Goal: Information Seeking & Learning: Learn about a topic

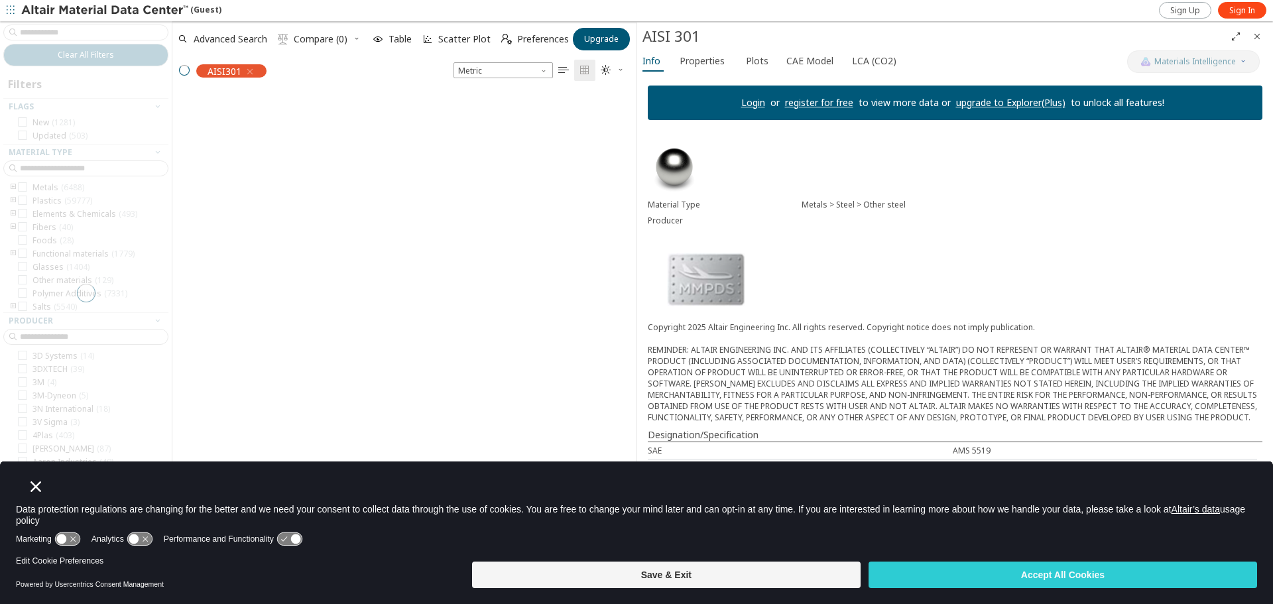
scroll to position [11, 11]
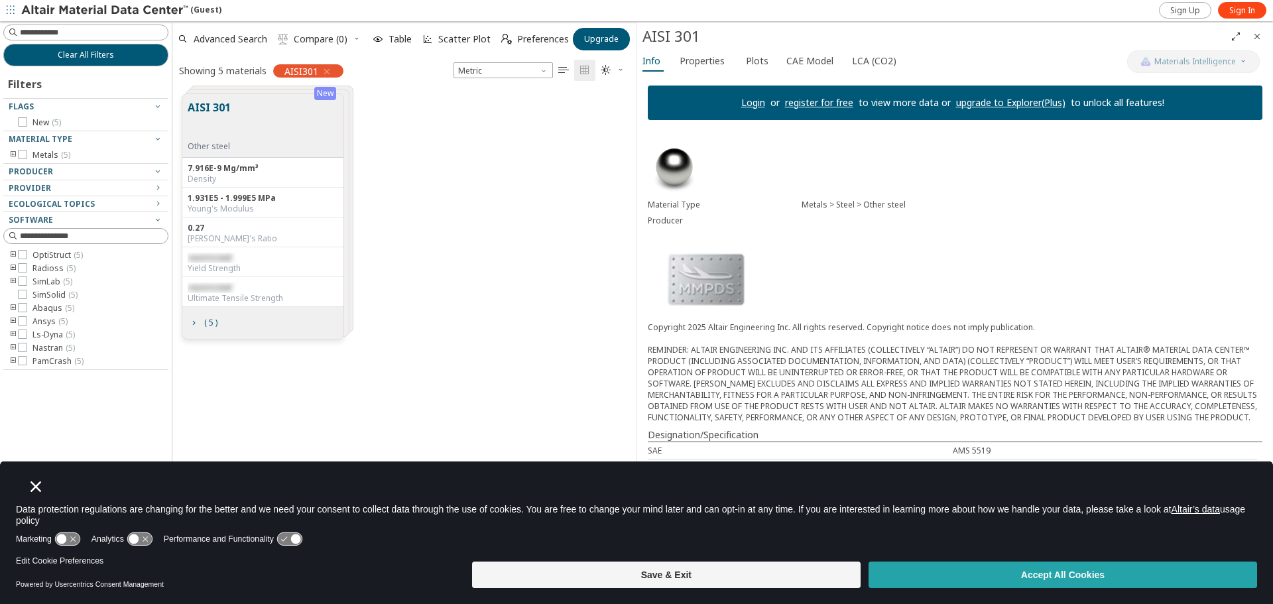
click at [1099, 584] on button "Accept All Cookies" at bounding box center [1063, 575] width 389 height 27
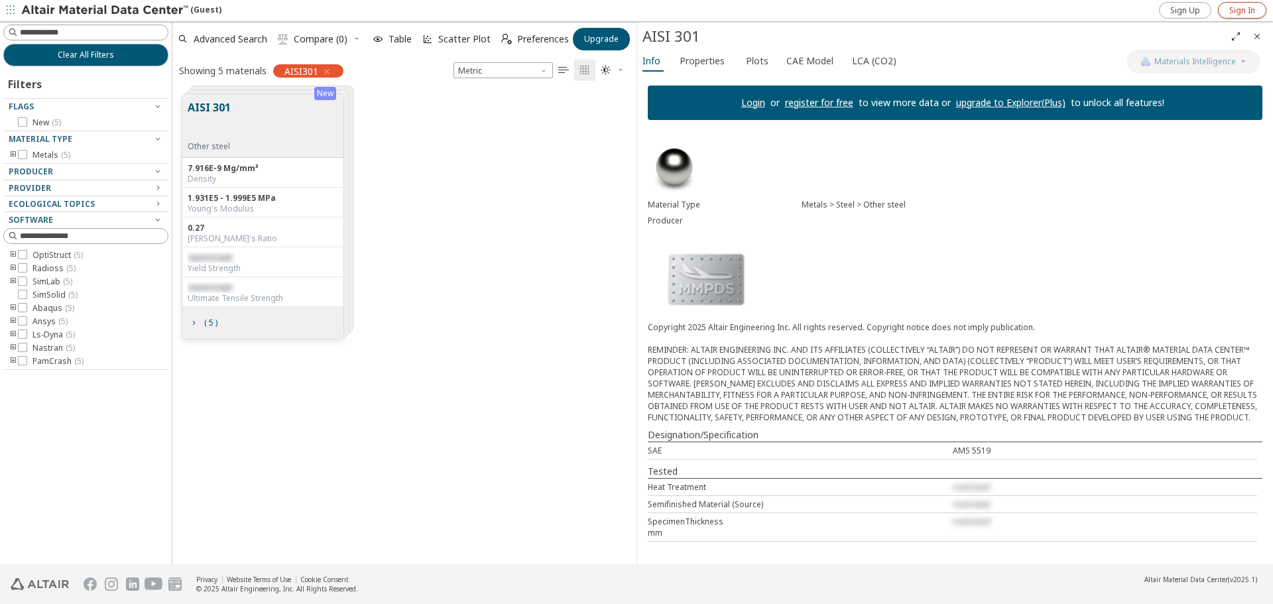
click at [1239, 9] on span "Sign In" at bounding box center [1242, 10] width 26 height 11
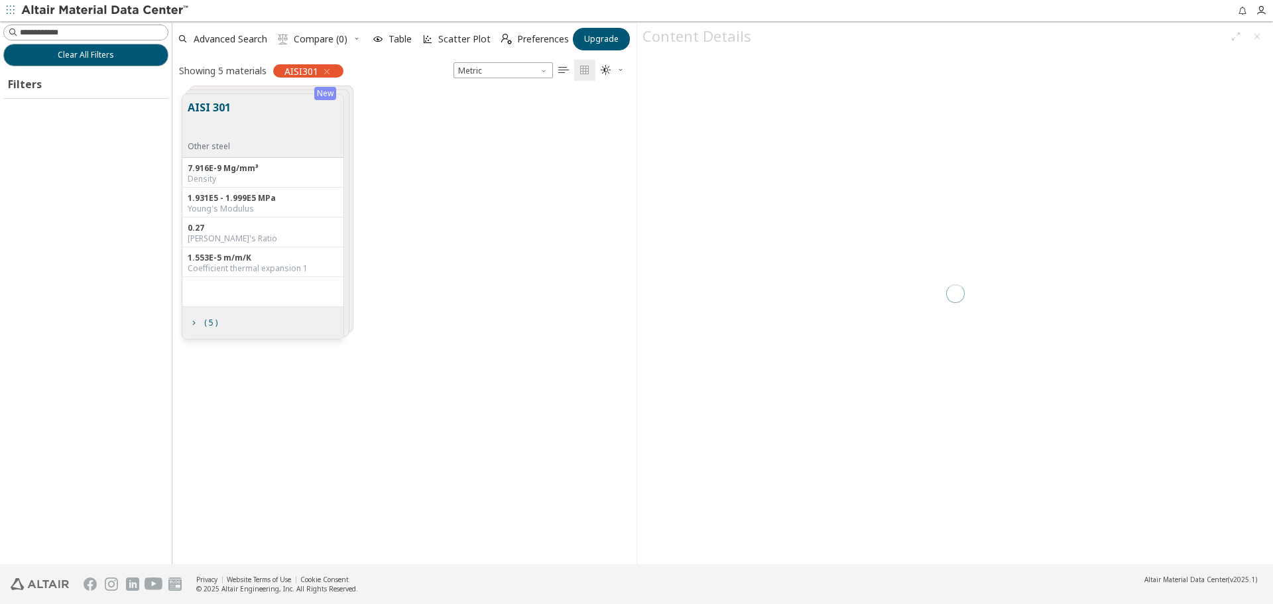
scroll to position [470, 454]
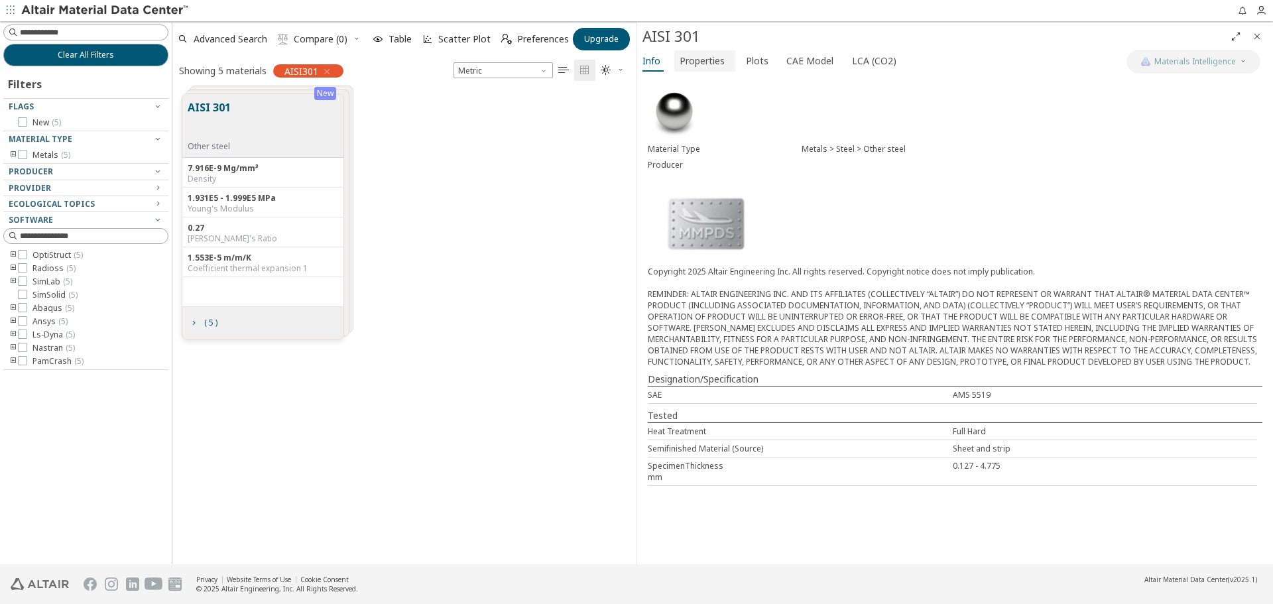
click at [688, 64] on span "Properties" at bounding box center [702, 60] width 45 height 21
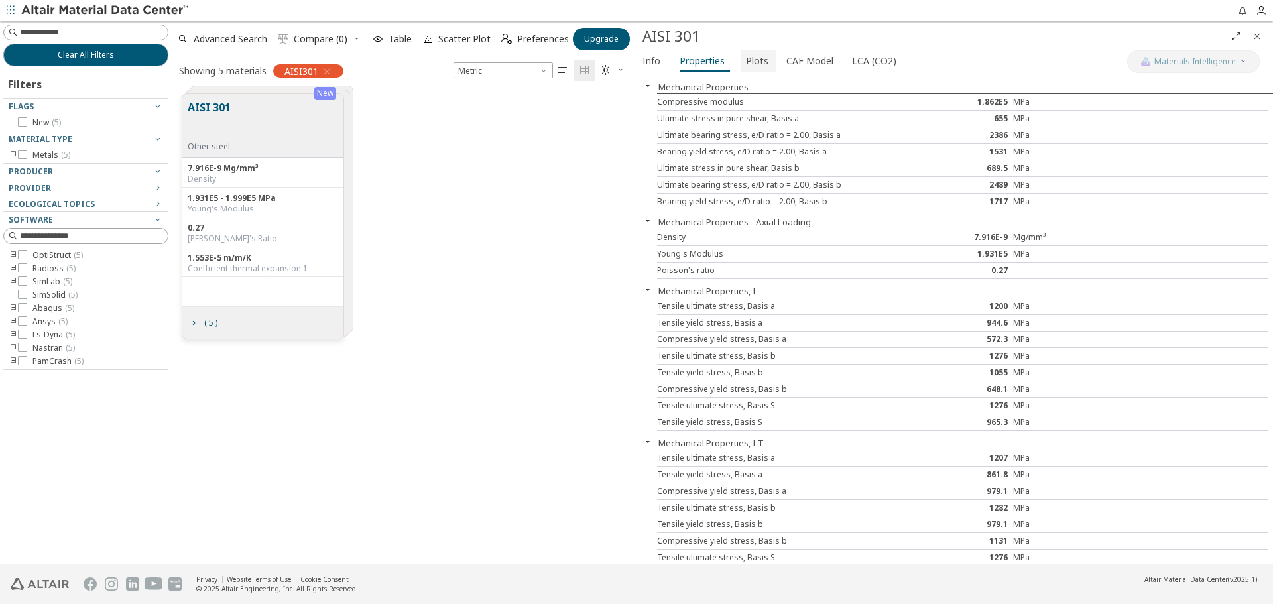
click at [756, 52] on span "Plots" at bounding box center [757, 60] width 23 height 21
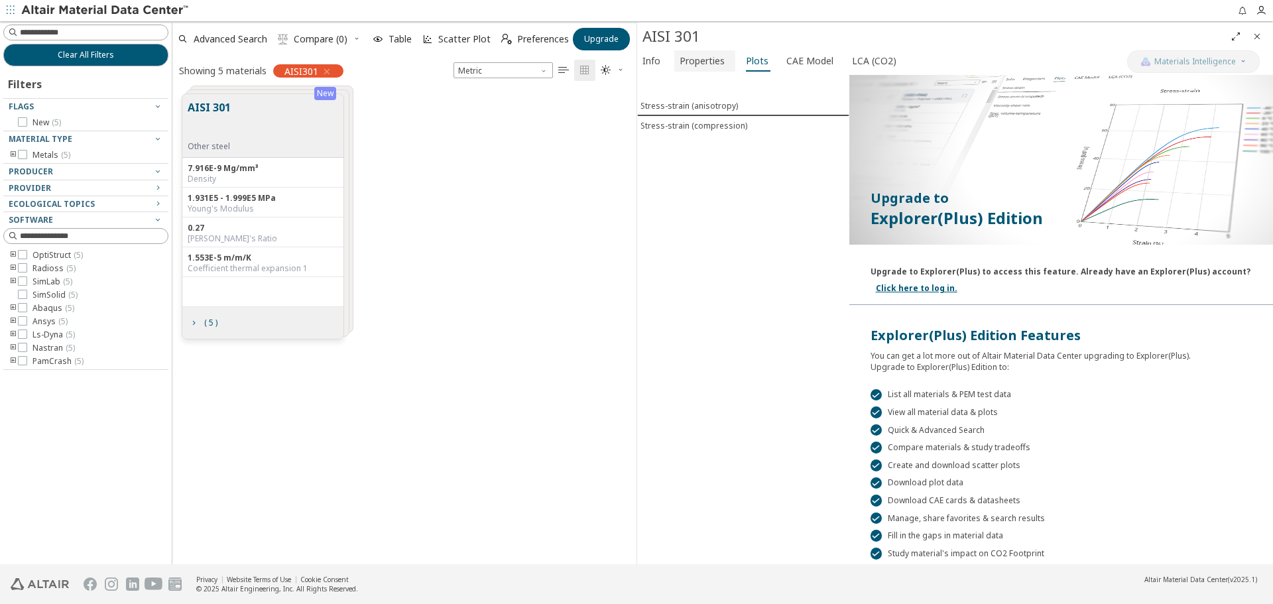
click at [713, 56] on span "Properties" at bounding box center [702, 60] width 45 height 21
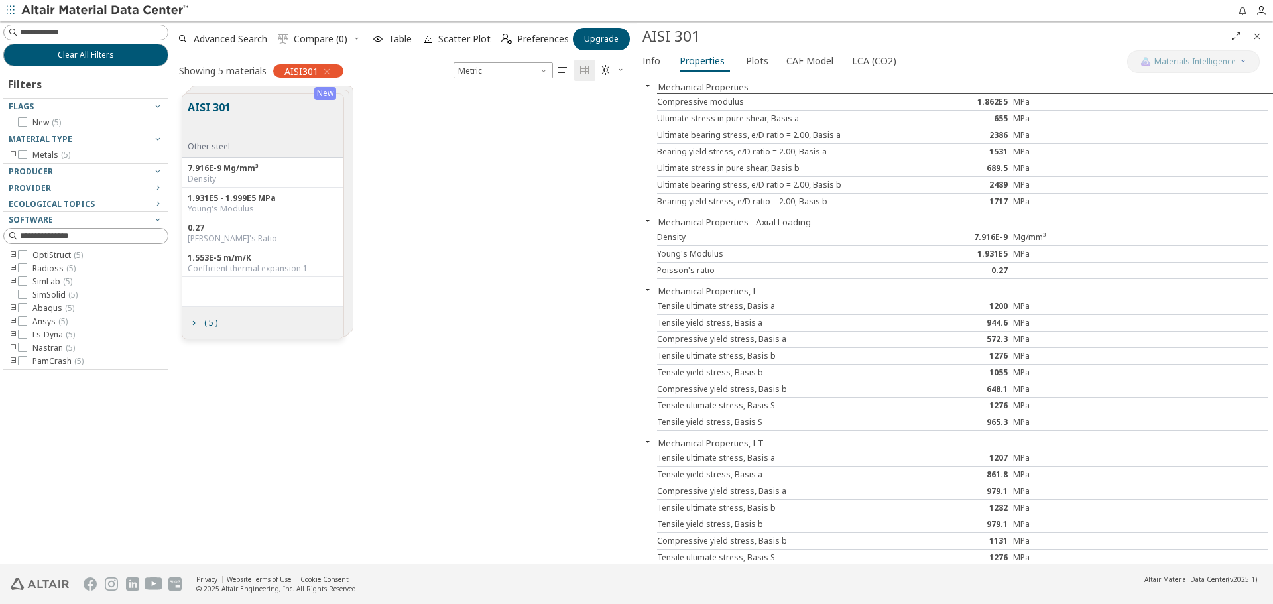
click at [216, 132] on button "AISI 301" at bounding box center [209, 120] width 43 height 42
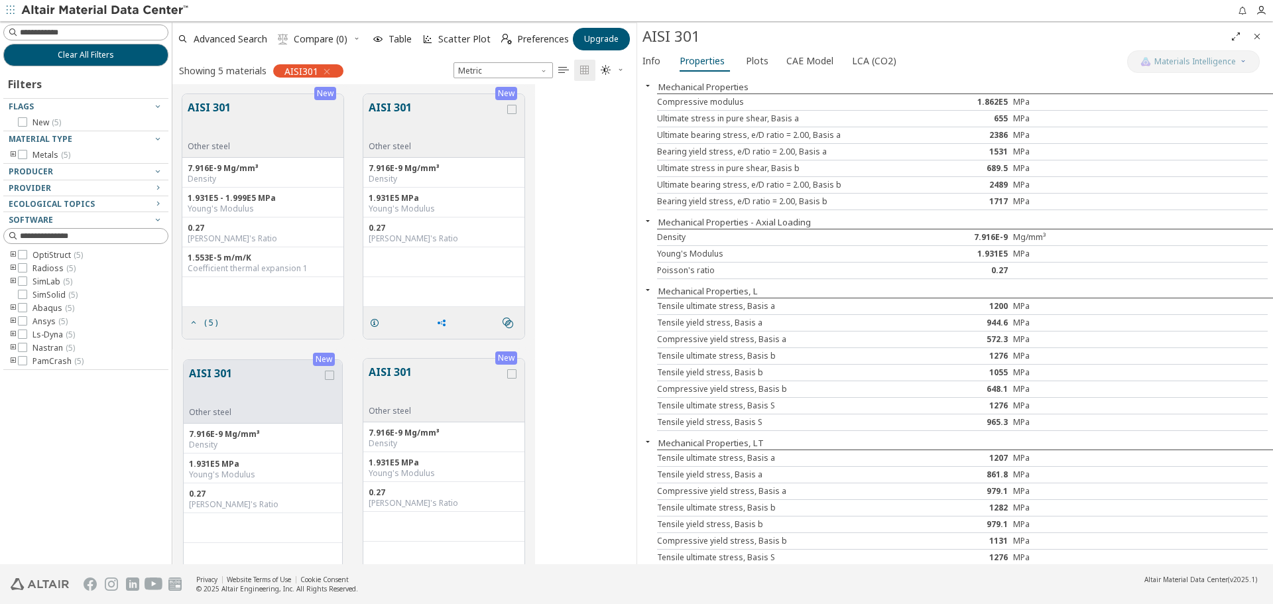
click at [439, 318] on icon "grid" at bounding box center [441, 323] width 11 height 11
click at [746, 61] on span "Plots" at bounding box center [757, 60] width 23 height 21
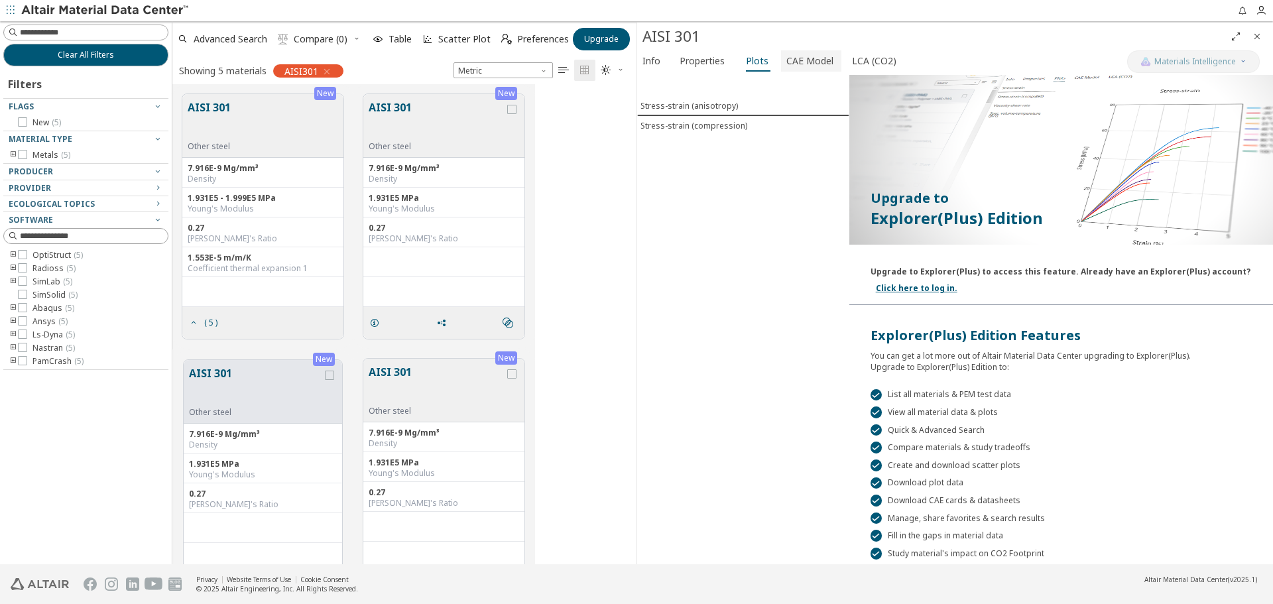
click at [806, 63] on span "CAE Model" at bounding box center [809, 60] width 47 height 21
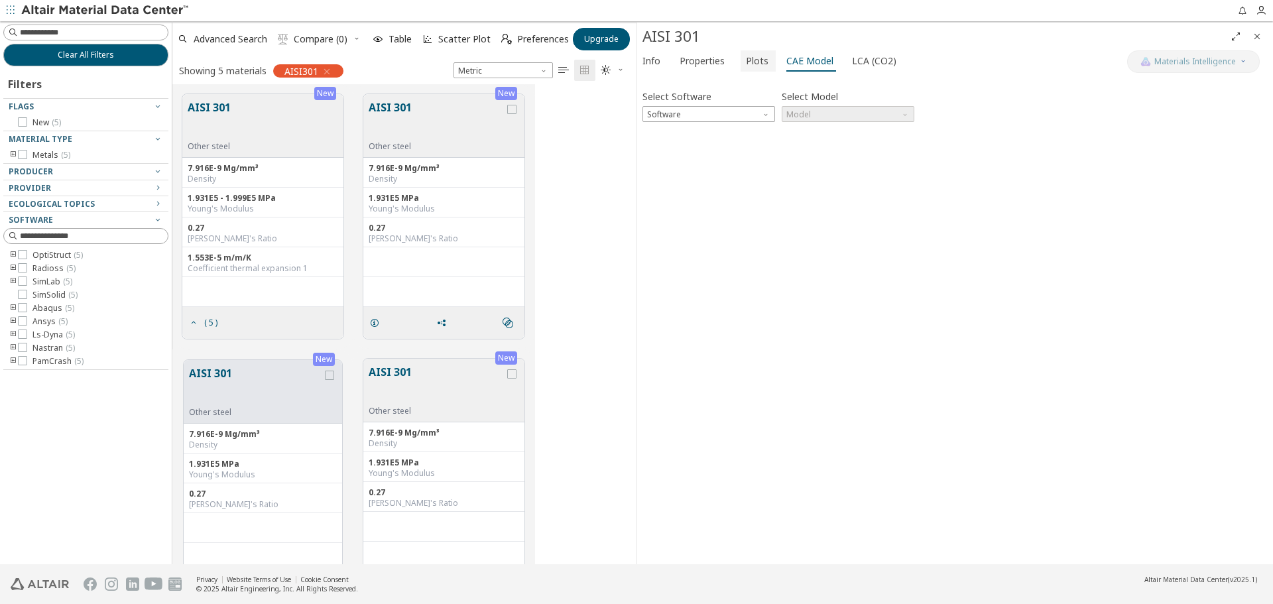
click at [764, 58] on span "Plots" at bounding box center [758, 60] width 25 height 21
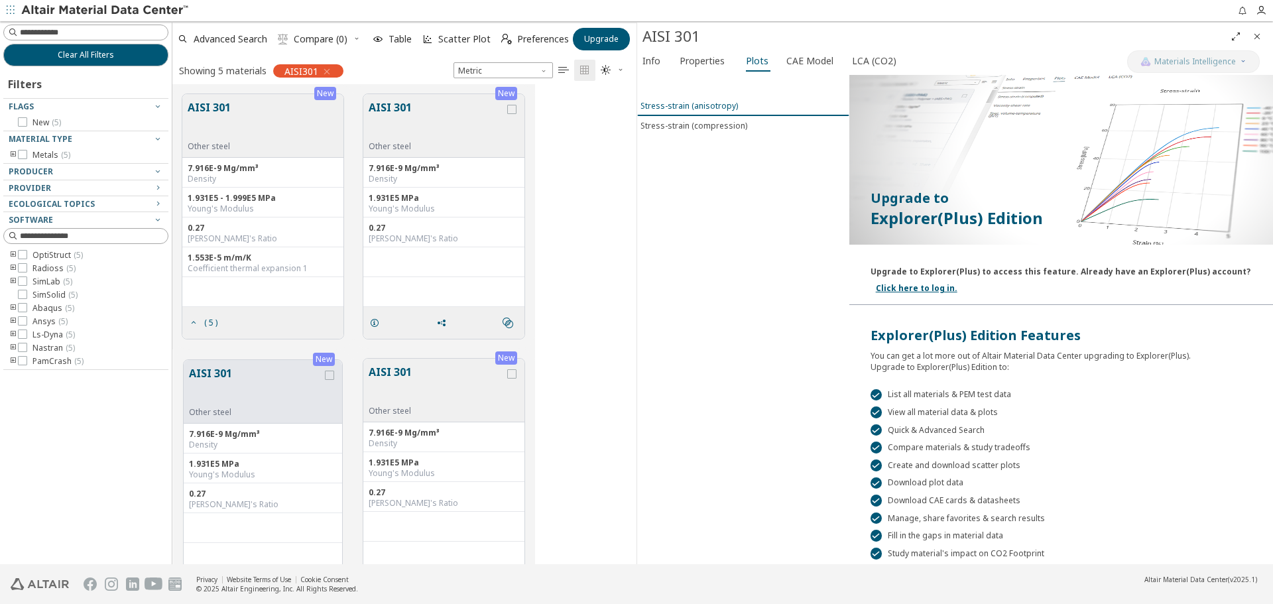
click at [714, 105] on div "Stress-strain (anisotropy)" at bounding box center [689, 105] width 97 height 11
click at [813, 63] on span "CAE Model" at bounding box center [809, 60] width 47 height 21
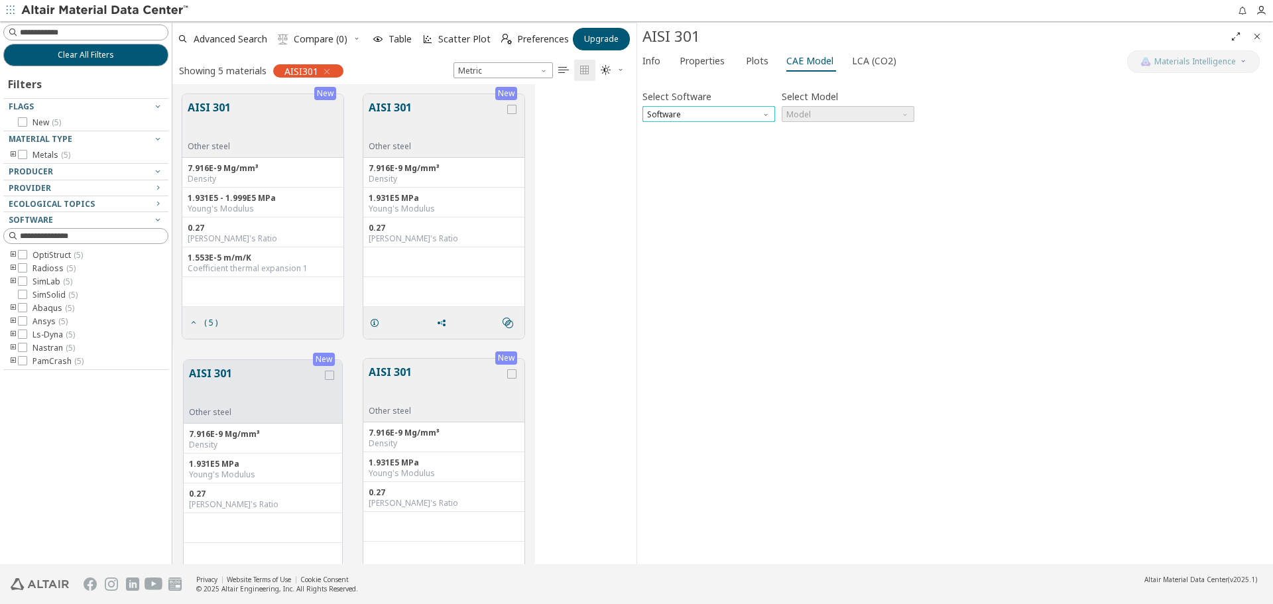
click at [739, 113] on span "Software" at bounding box center [709, 114] width 133 height 16
click at [700, 144] on span "Radioss" at bounding box center [709, 146] width 122 height 9
click at [802, 113] on span "Model" at bounding box center [848, 114] width 133 height 16
click at [808, 123] on button "Law1" at bounding box center [848, 130] width 133 height 16
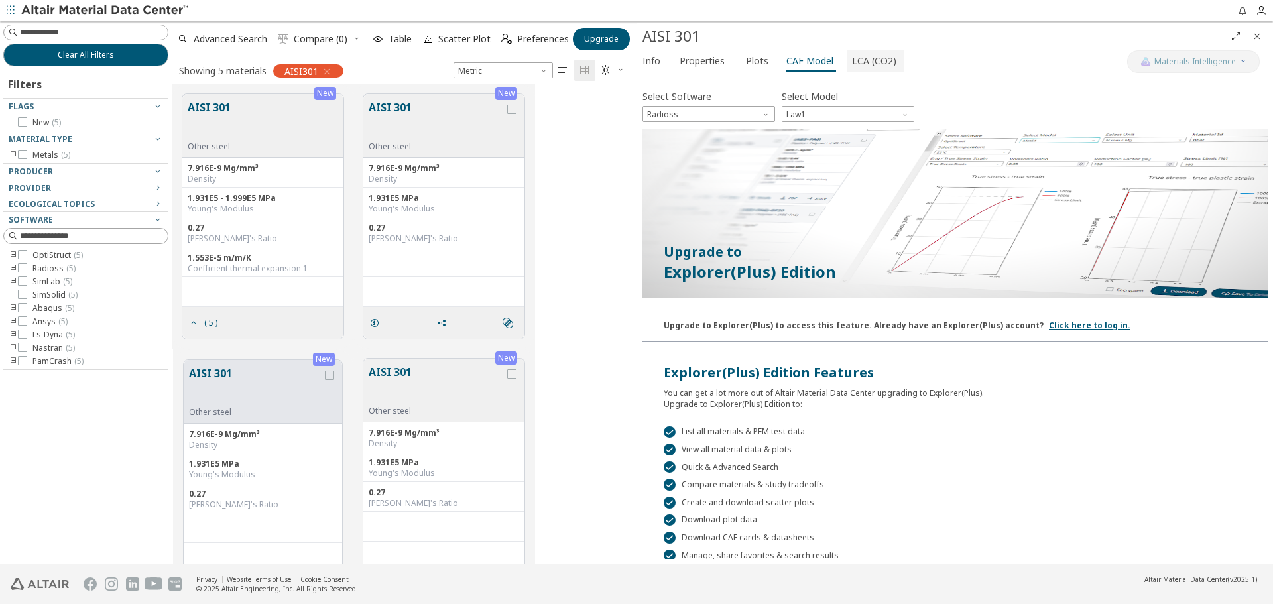
click at [862, 54] on span "LCA (CO2)" at bounding box center [874, 60] width 44 height 21
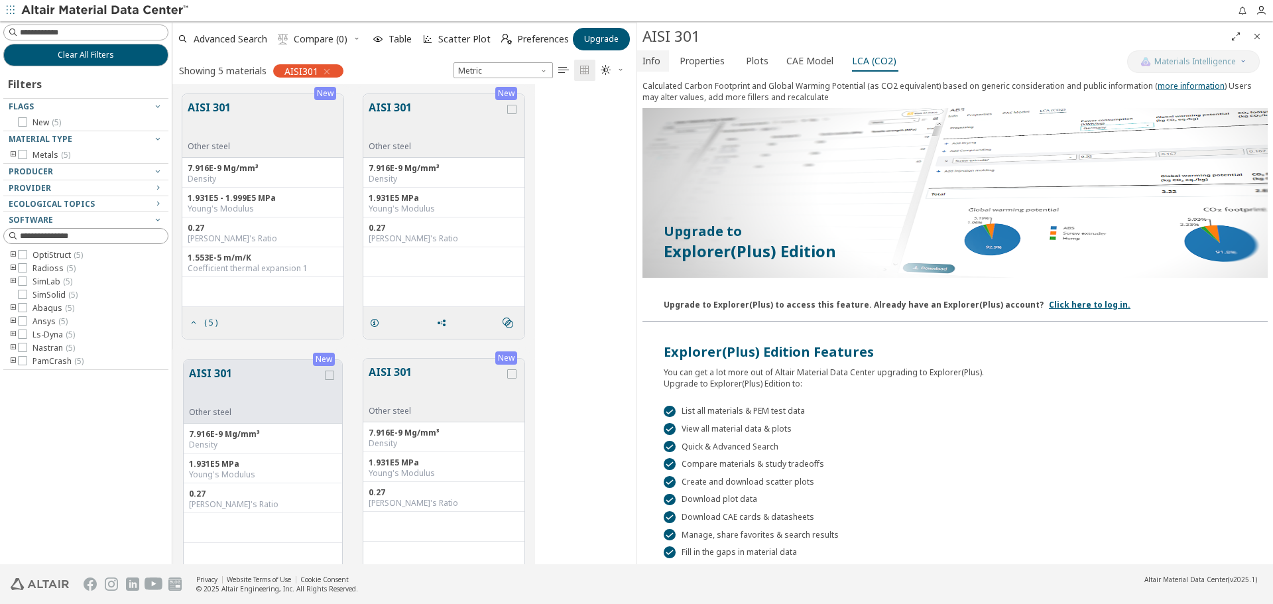
click at [649, 56] on span "Info" at bounding box center [652, 60] width 18 height 21
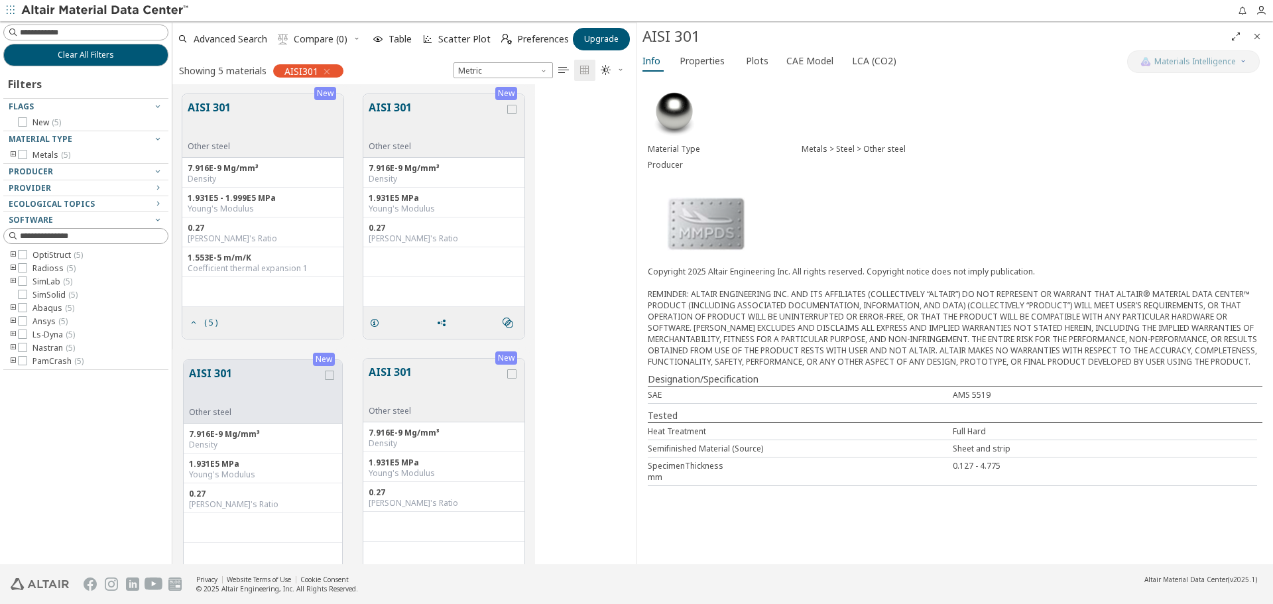
click at [263, 121] on div "AISI 301 Other steel" at bounding box center [262, 126] width 161 height 64
click at [188, 320] on span "( 5 )" at bounding box center [203, 322] width 34 height 25
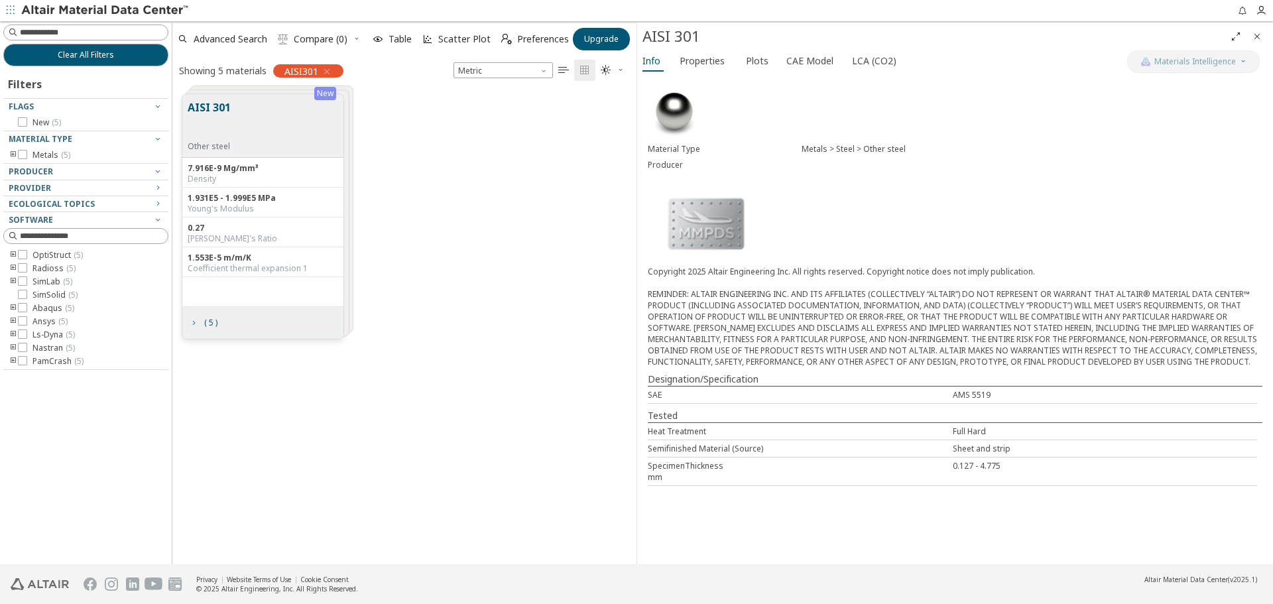
click at [194, 322] on icon "grid" at bounding box center [193, 323] width 11 height 11
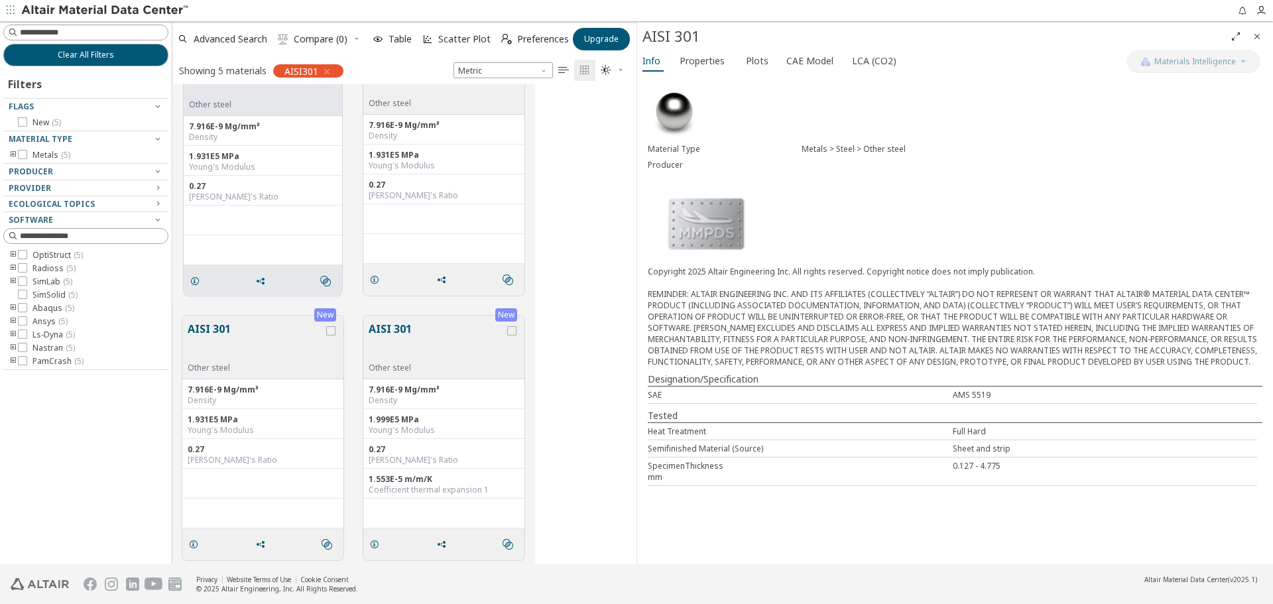
scroll to position [314, 0]
click at [259, 536] on icon "grid" at bounding box center [260, 538] width 11 height 11
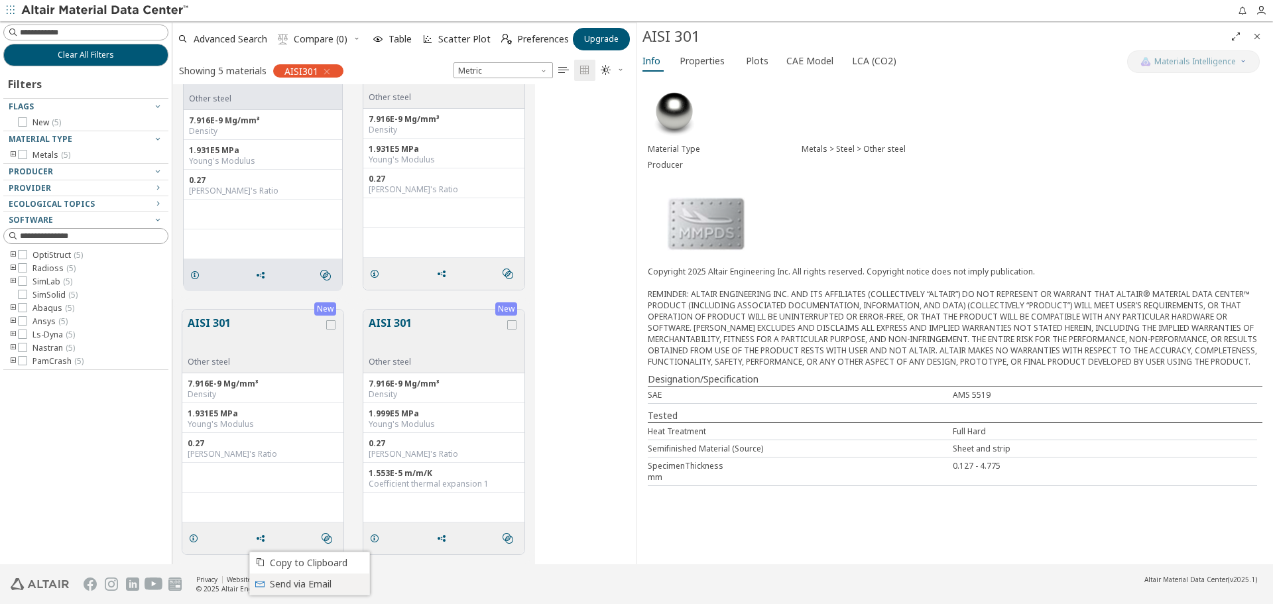
click at [292, 586] on span "Send via Email" at bounding box center [316, 584] width 92 height 21
click at [261, 273] on icon "grid" at bounding box center [260, 275] width 11 height 11
click at [327, 272] on icon "" at bounding box center [325, 275] width 11 height 11
click at [198, 276] on icon "grid" at bounding box center [195, 275] width 11 height 11
click at [690, 60] on span "Properties" at bounding box center [702, 60] width 45 height 21
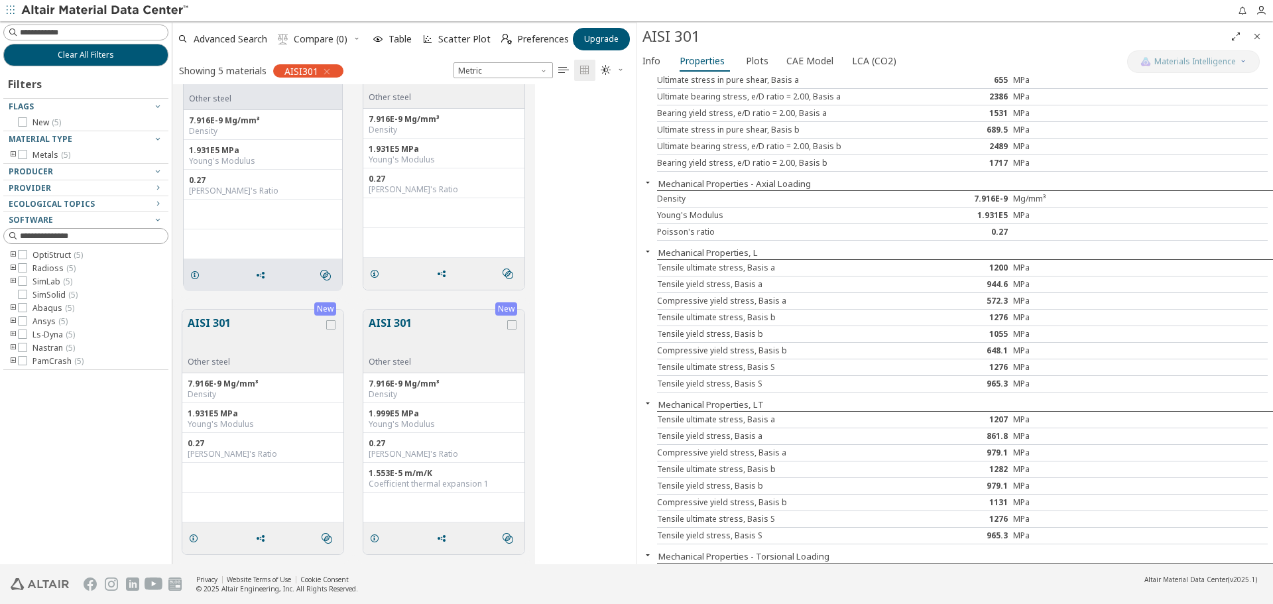
scroll to position [0, 0]
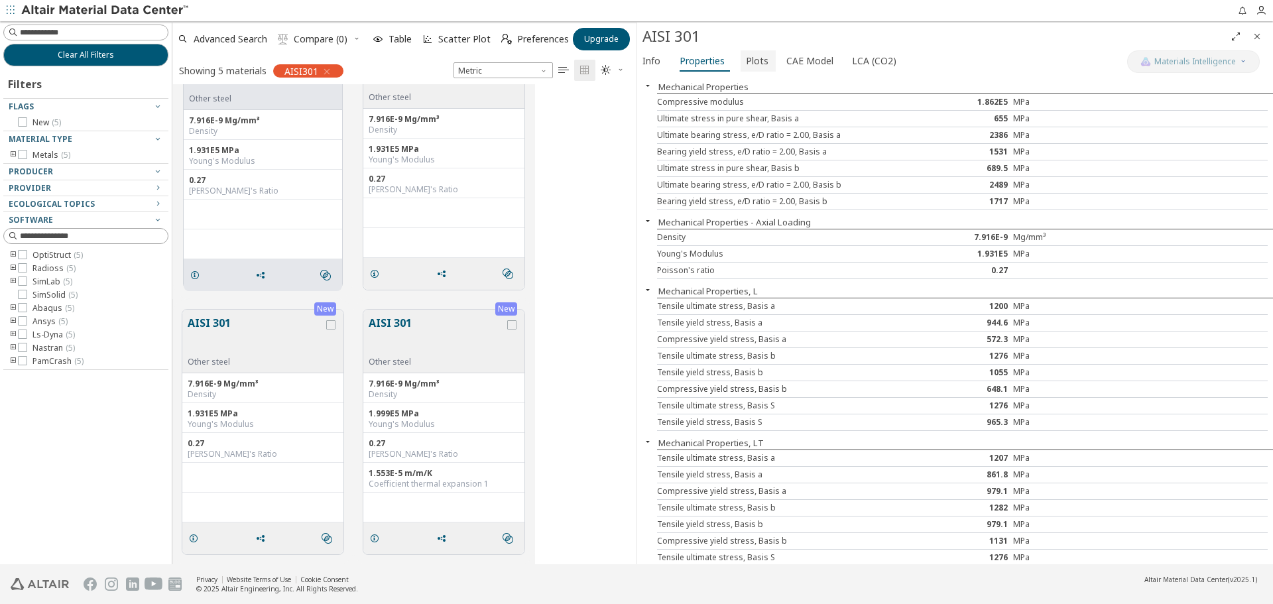
click at [757, 57] on span "Plots" at bounding box center [757, 60] width 23 height 21
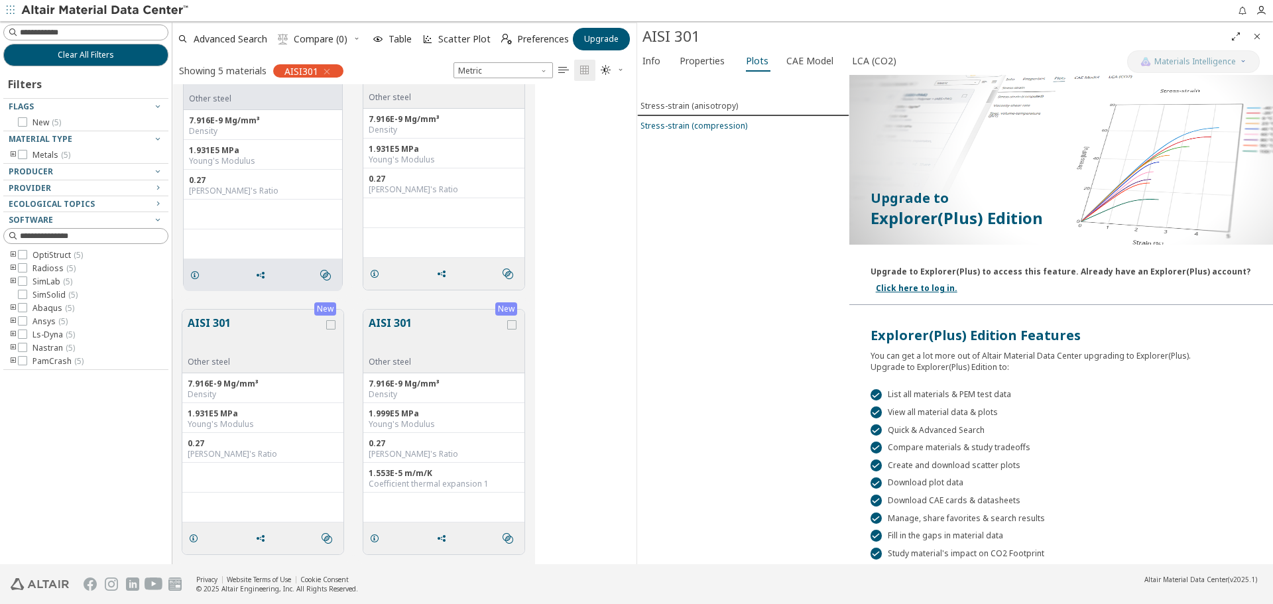
click at [697, 129] on div "Stress-strain (compression)" at bounding box center [694, 125] width 107 height 11
click at [692, 129] on div "Stress-strain (compression)" at bounding box center [694, 124] width 107 height 11
click at [916, 286] on link "Click here to log in." at bounding box center [917, 287] width 82 height 11
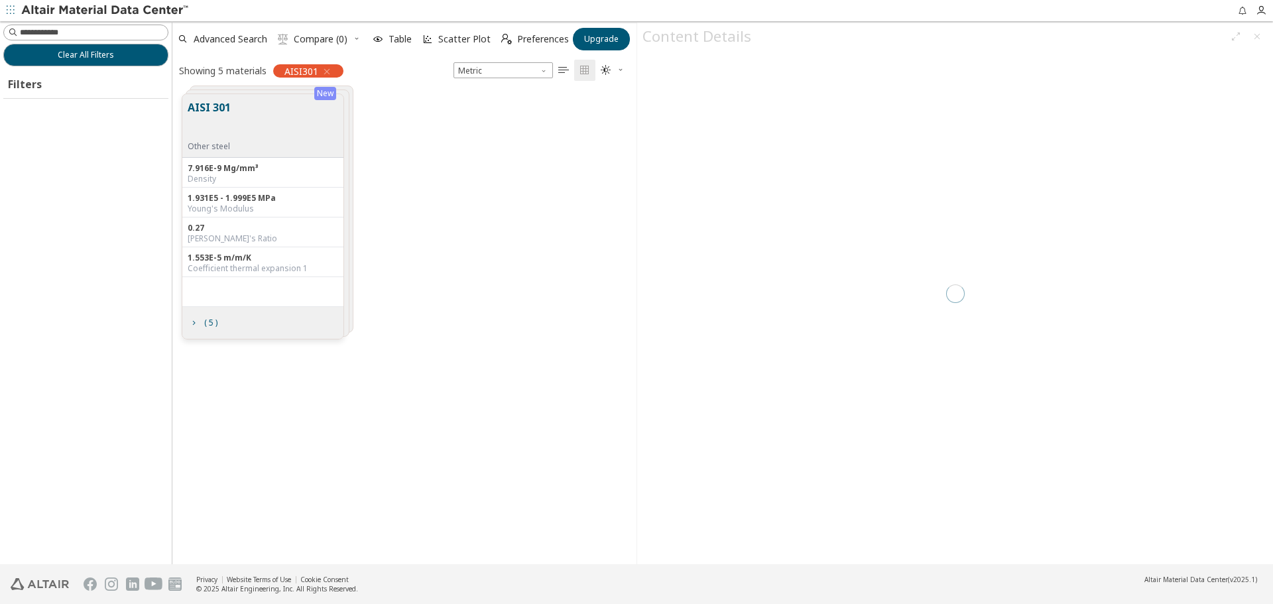
scroll to position [470, 454]
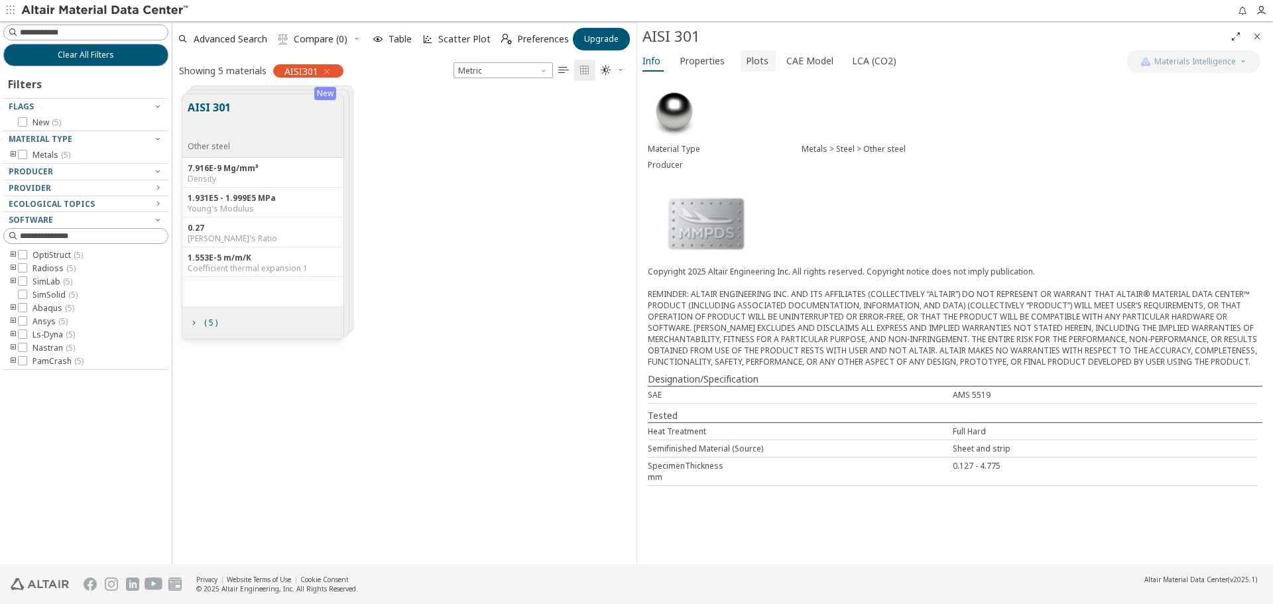
click at [751, 58] on span "Plots" at bounding box center [757, 60] width 23 height 21
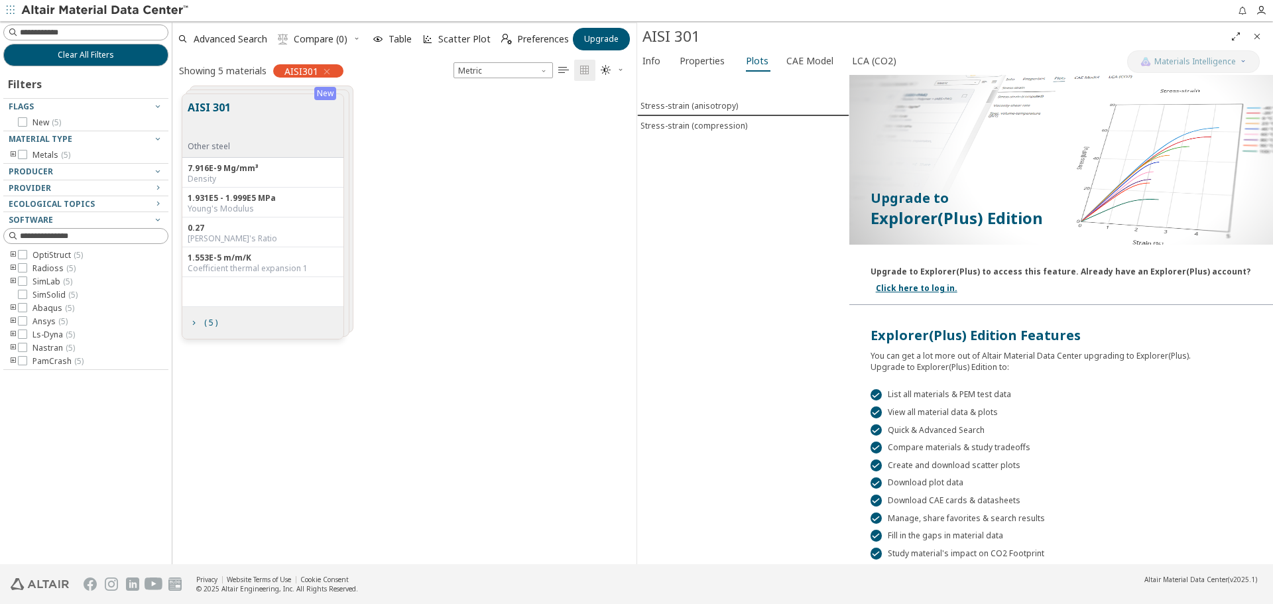
scroll to position [54, 0]
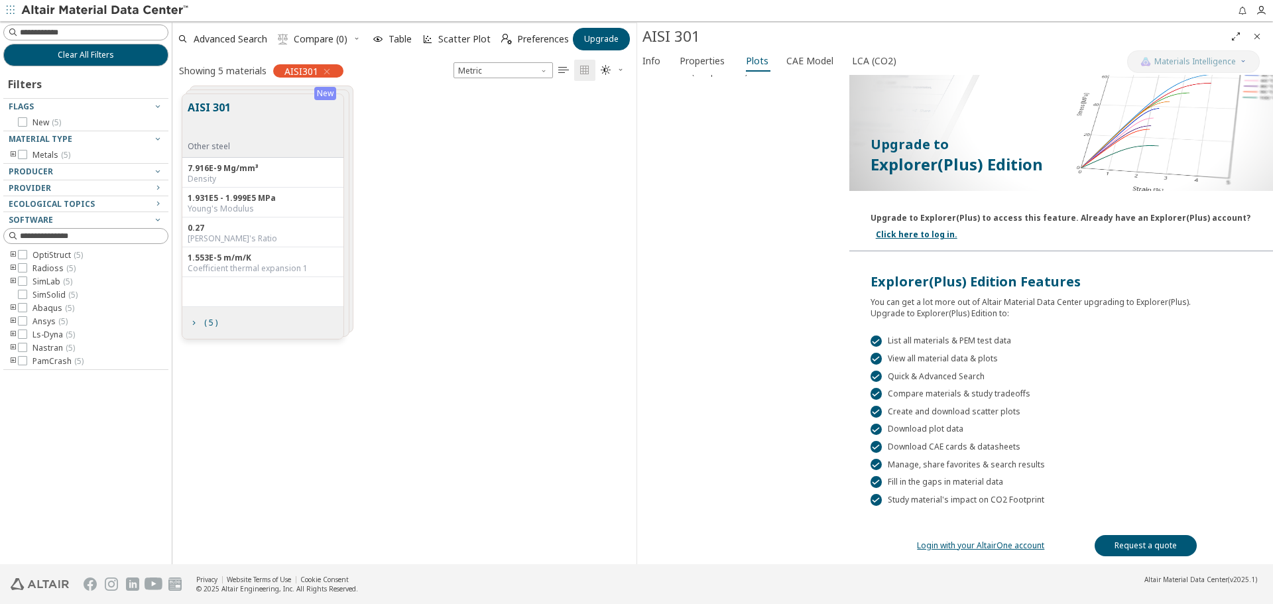
click at [1001, 548] on link "Login with your AltairOne account" at bounding box center [980, 545] width 127 height 11
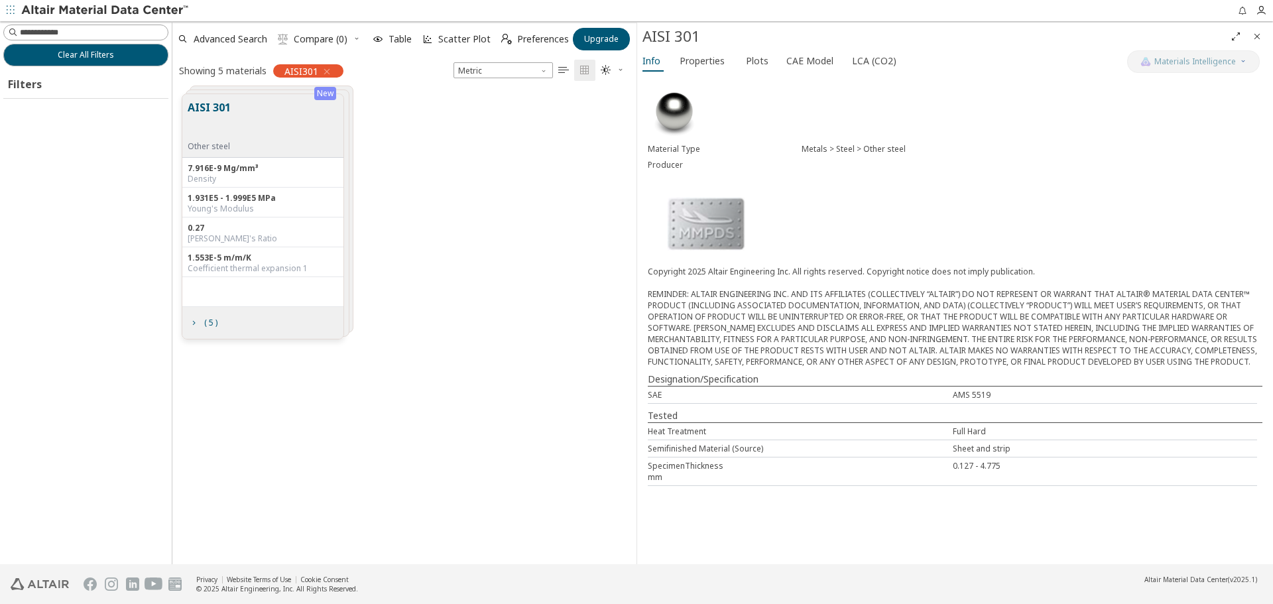
scroll to position [470, 454]
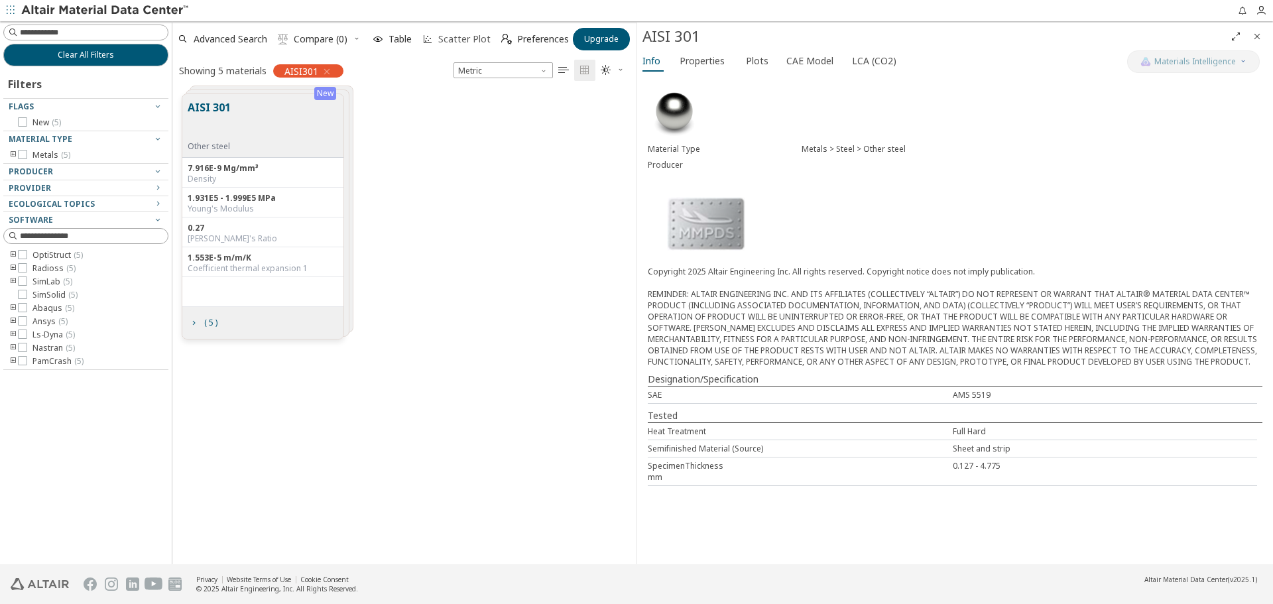
click at [467, 46] on span "Scatter Plot" at bounding box center [457, 39] width 74 height 29
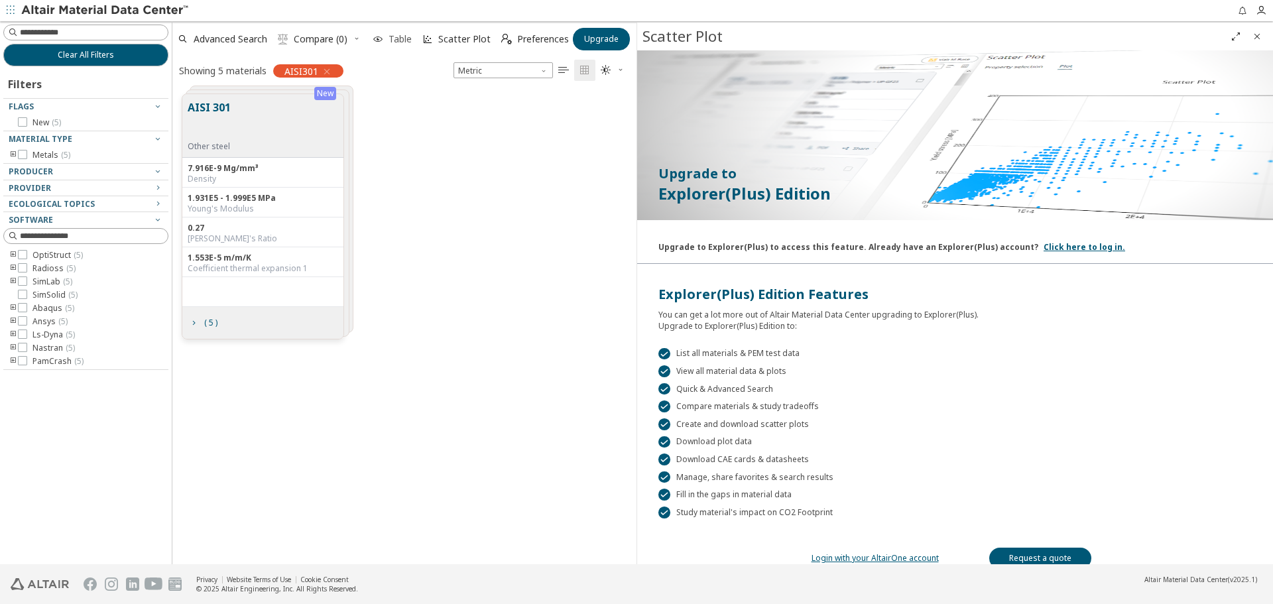
click at [403, 35] on span "Table" at bounding box center [400, 38] width 23 height 9
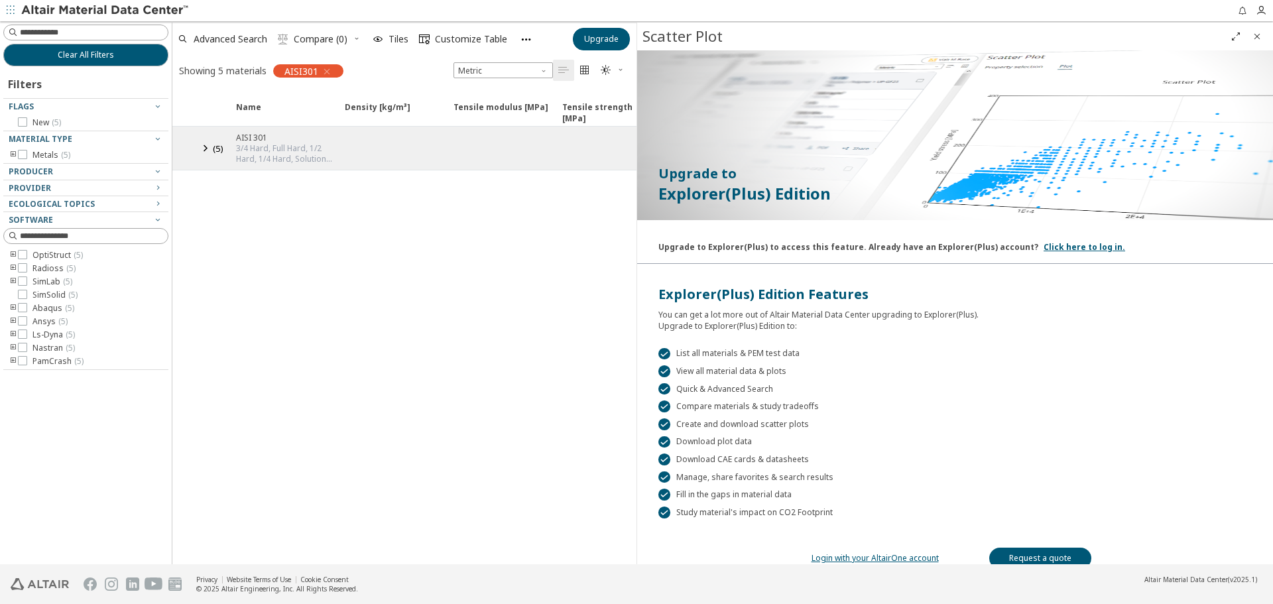
click at [210, 145] on icon at bounding box center [205, 148] width 16 height 17
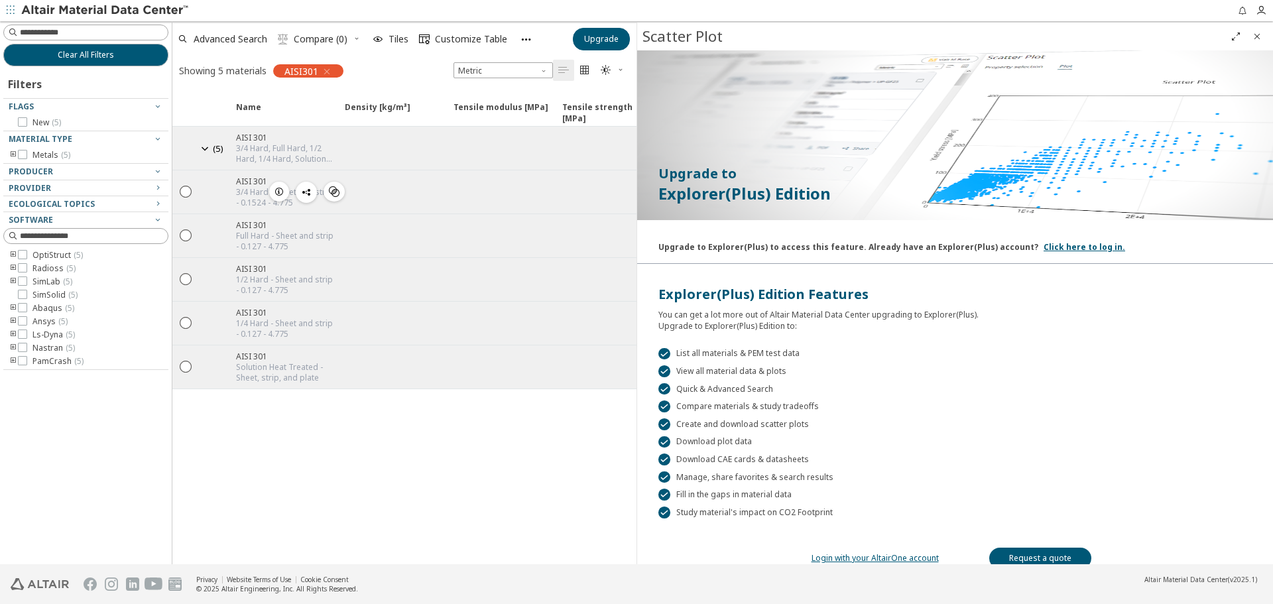
click at [372, 193] on div at bounding box center [391, 191] width 109 height 43
click at [184, 195] on icon "" at bounding box center [186, 191] width 12 height 12
click at [367, 101] on span "Density [kg/m³]" at bounding box center [378, 113] width 66 height 24
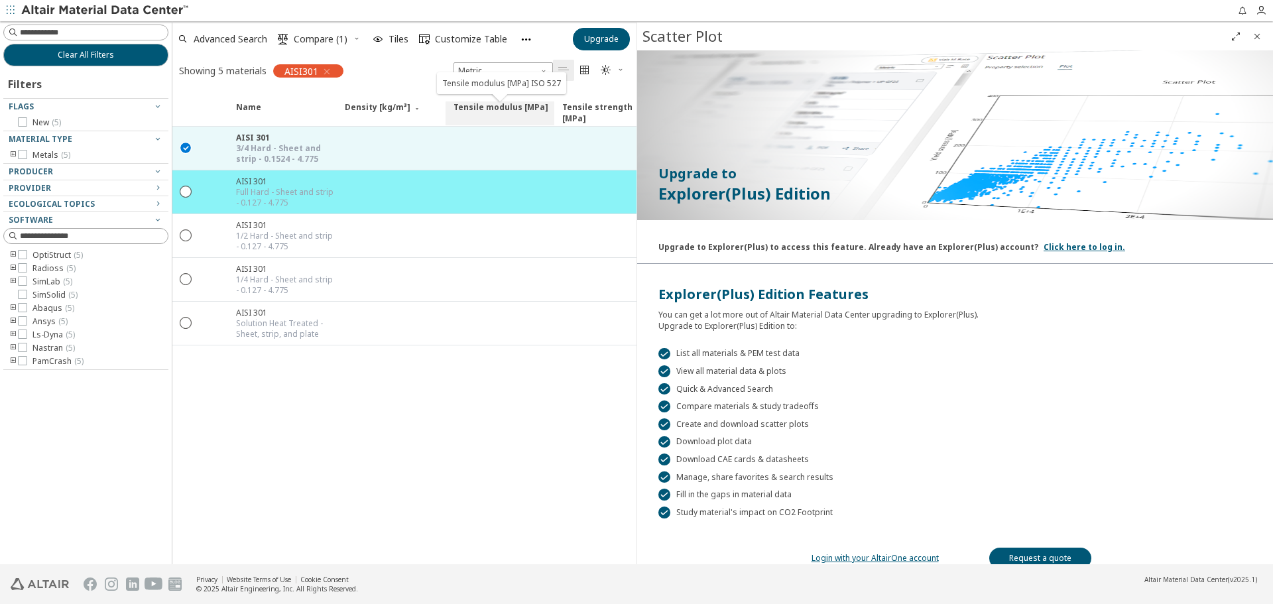
click at [477, 110] on span "Tensile modulus [MPa]" at bounding box center [501, 113] width 95 height 24
click at [590, 113] on span "Tensile strength [MPa]" at bounding box center [609, 113] width 95 height 24
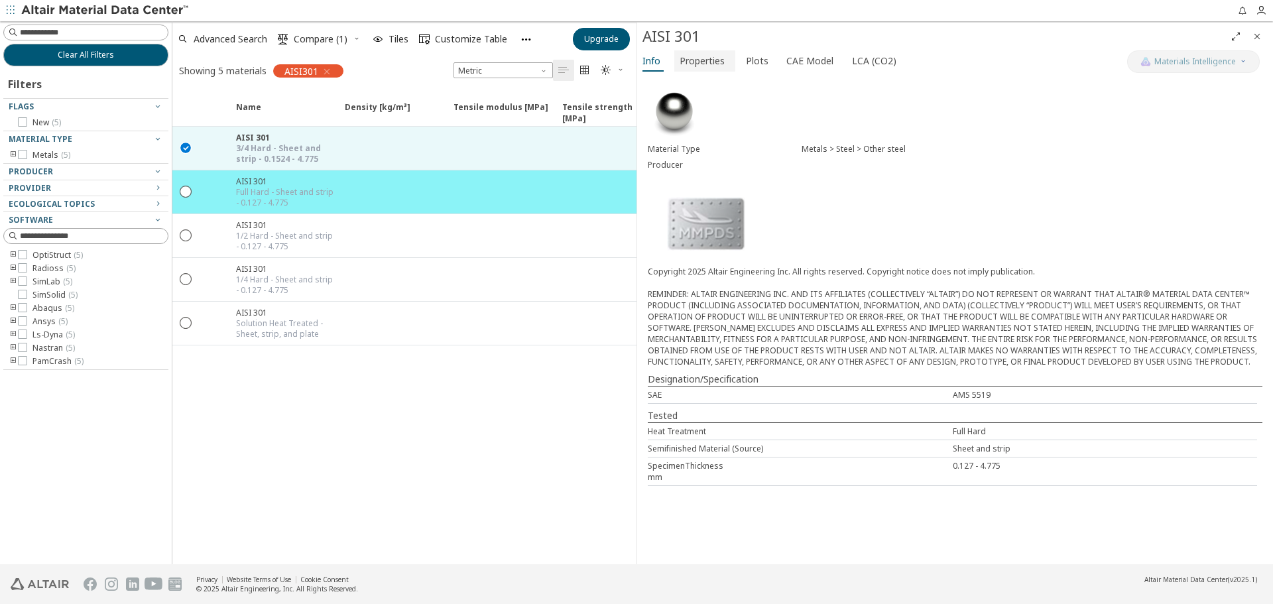
click at [714, 51] on span "Properties" at bounding box center [702, 60] width 45 height 21
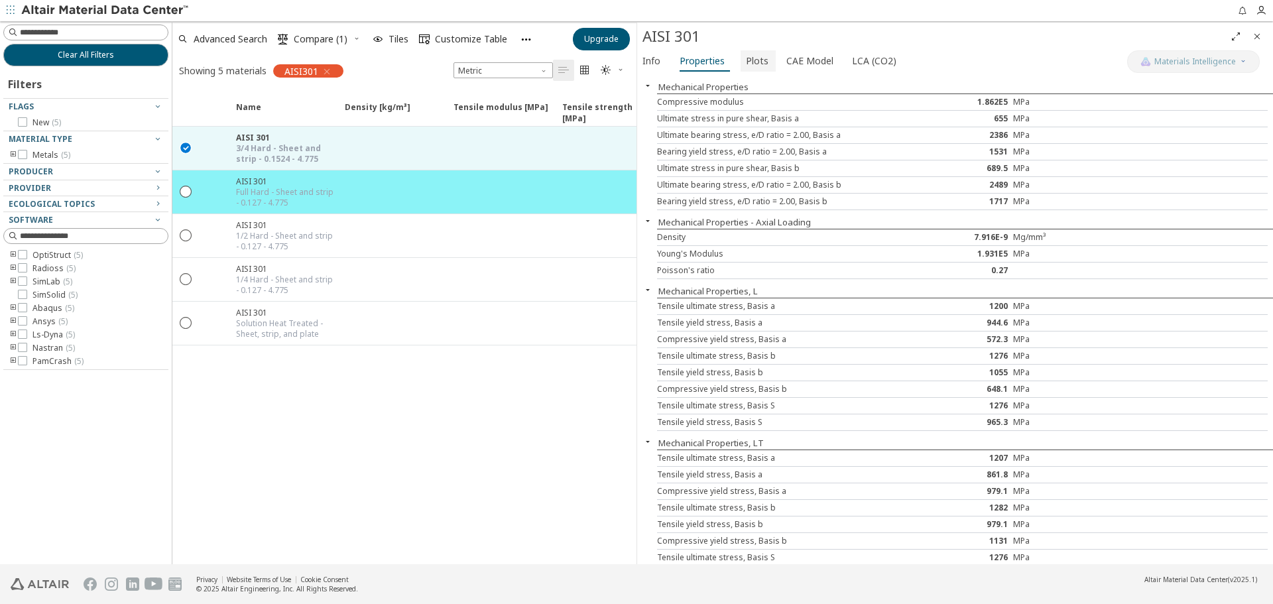
click at [757, 62] on span "Plots" at bounding box center [757, 60] width 23 height 21
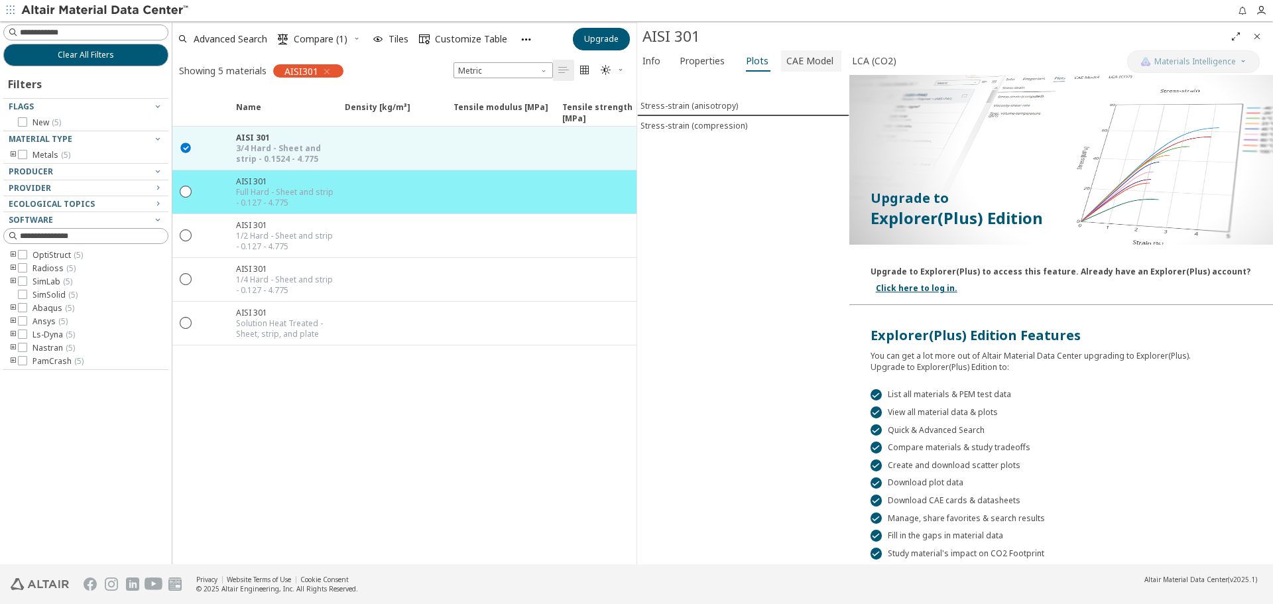
click at [793, 58] on span "CAE Model" at bounding box center [809, 60] width 47 height 21
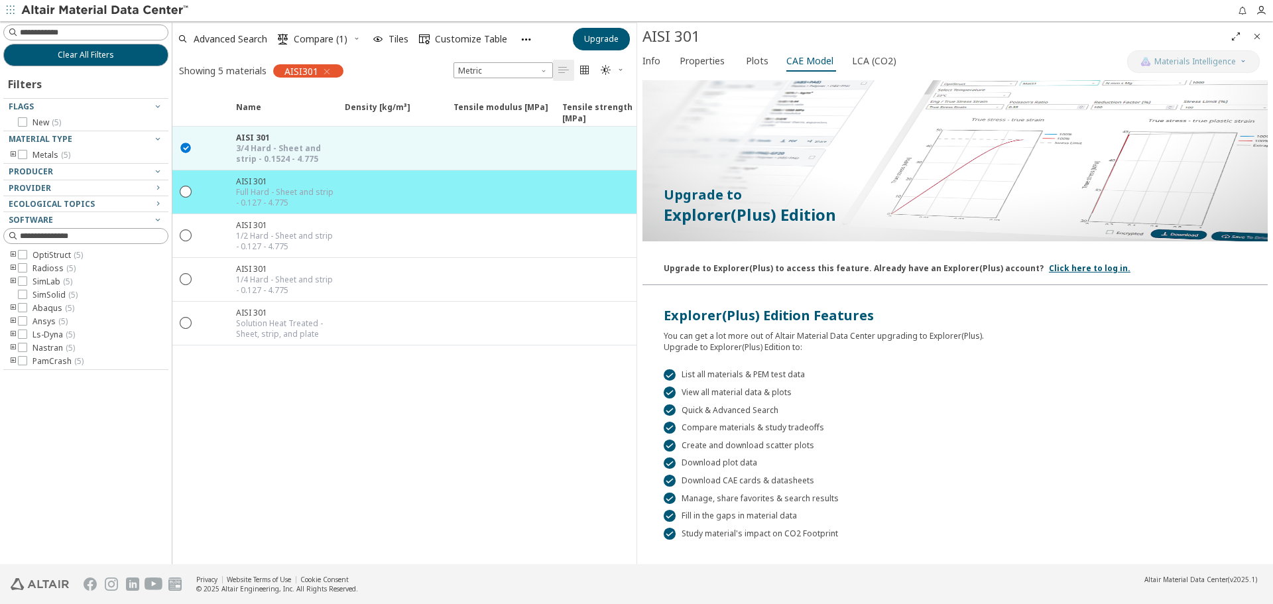
scroll to position [96, 0]
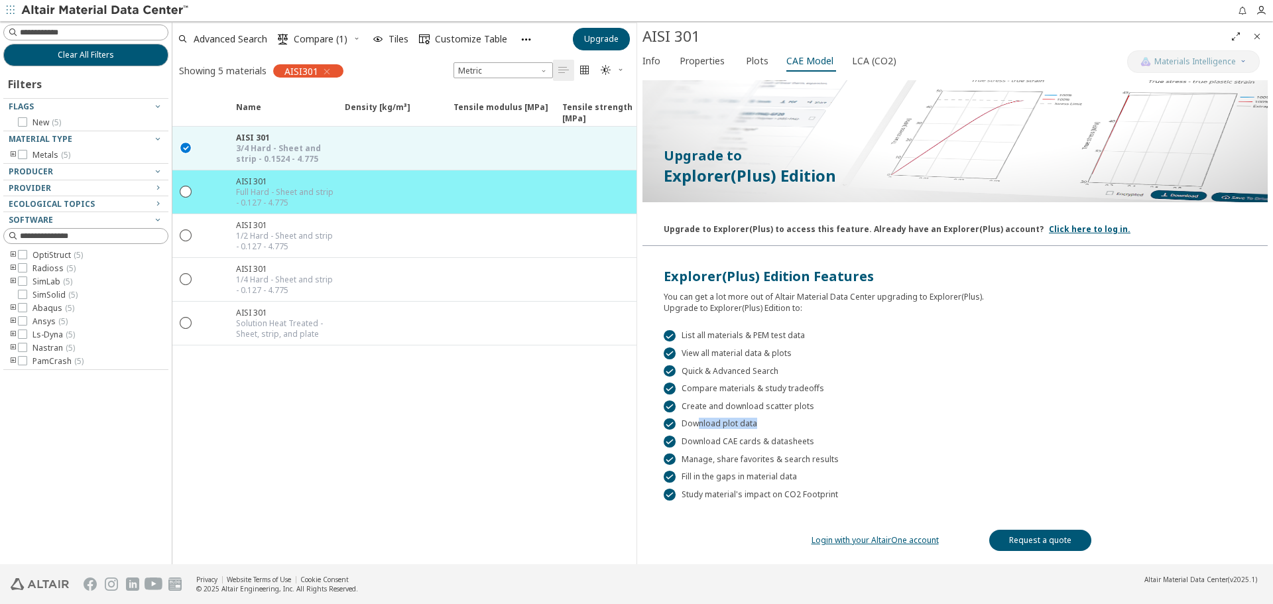
drag, startPoint x: 696, startPoint y: 422, endPoint x: 754, endPoint y: 424, distance: 58.4
click at [754, 424] on div " Download plot data" at bounding box center [955, 424] width 583 height 12
click at [1030, 541] on link "Request a quote" at bounding box center [1040, 540] width 102 height 21
click at [870, 56] on span "LCA (CO2)" at bounding box center [874, 60] width 44 height 21
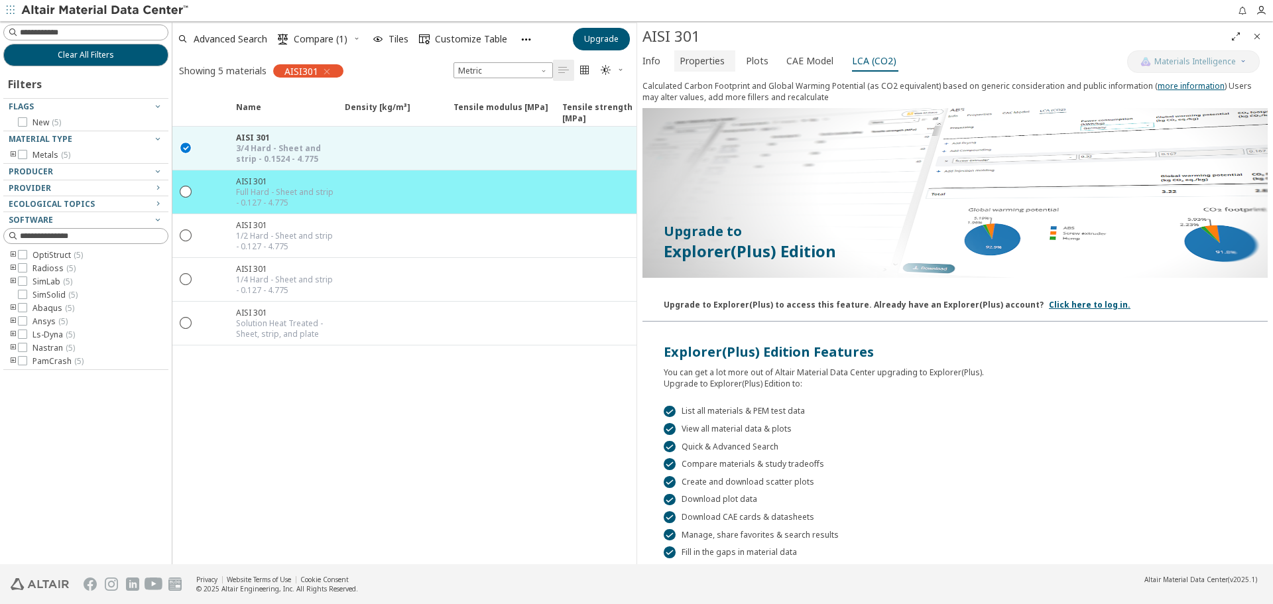
click at [698, 63] on span "Properties" at bounding box center [702, 60] width 45 height 21
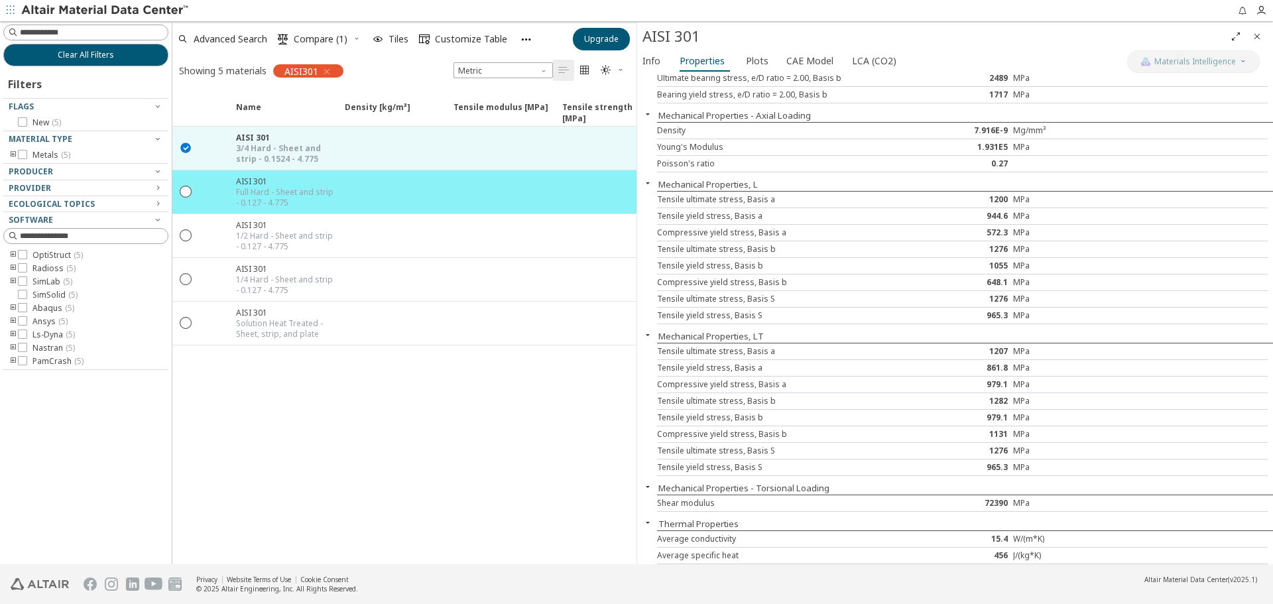
scroll to position [0, 0]
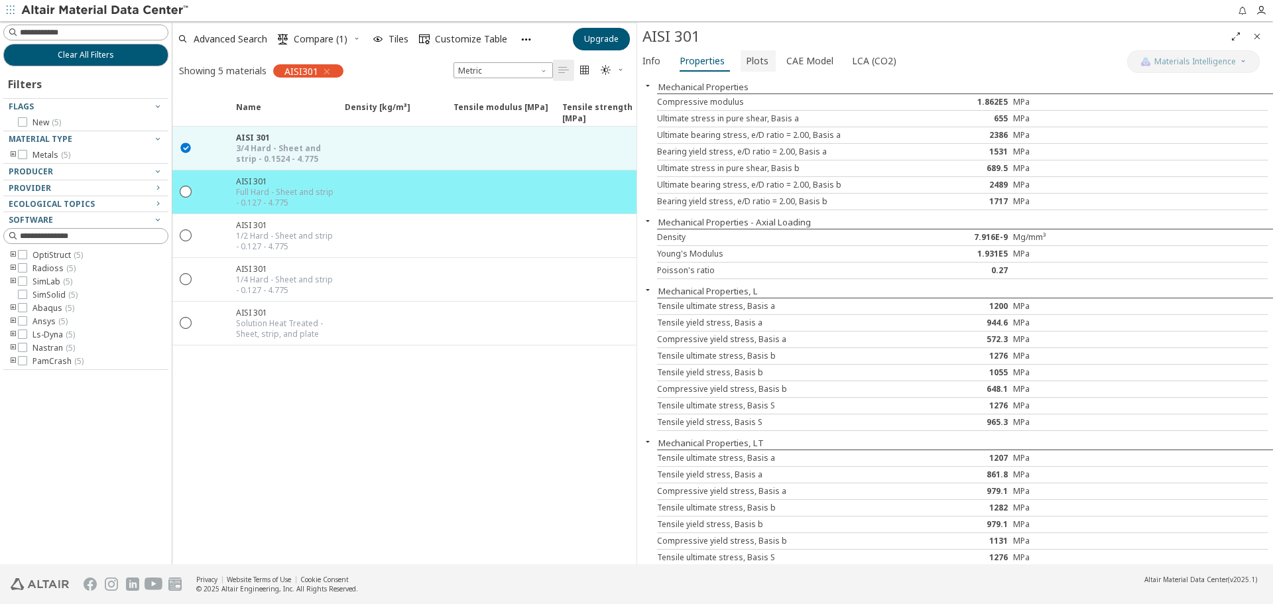
click at [746, 67] on span "Plots" at bounding box center [757, 60] width 23 height 21
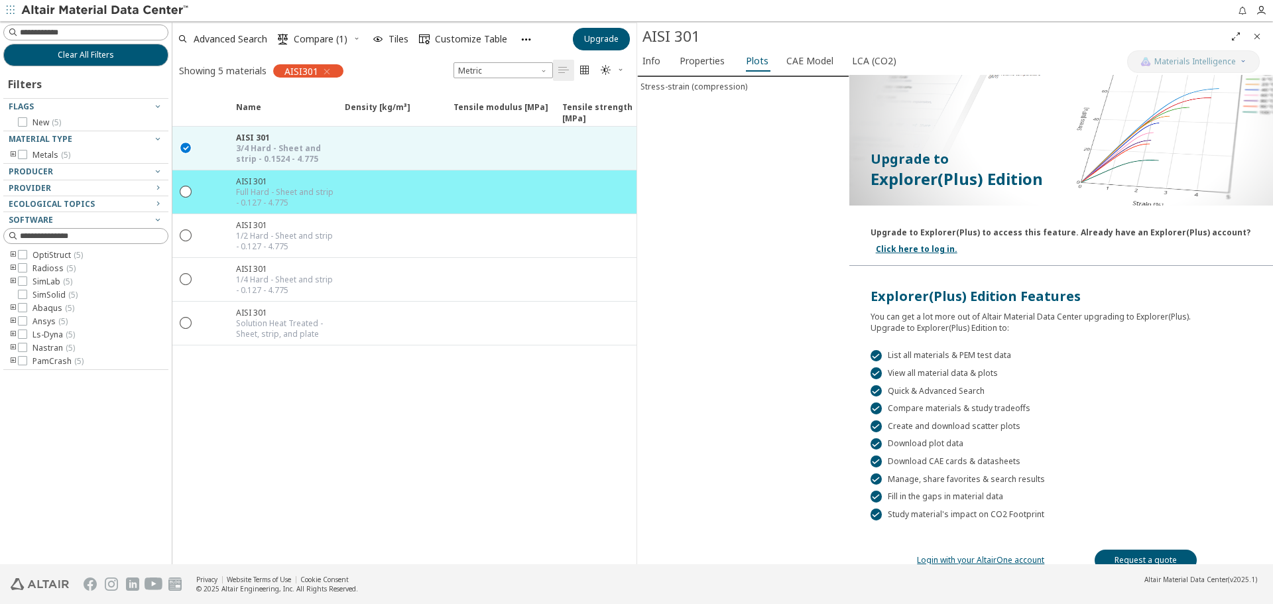
scroll to position [54, 0]
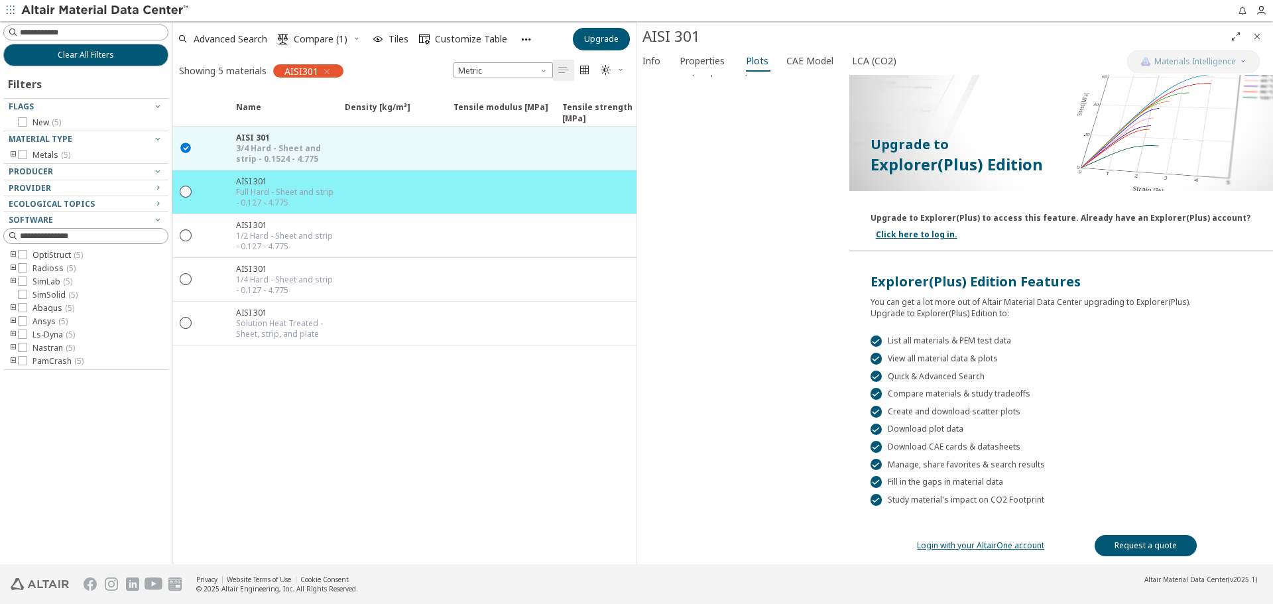
click at [951, 553] on div "Login with your AltairOne account Request a quote" at bounding box center [1061, 535] width 424 height 58
click at [952, 547] on link "Login with your AltairOne account" at bounding box center [980, 545] width 127 height 11
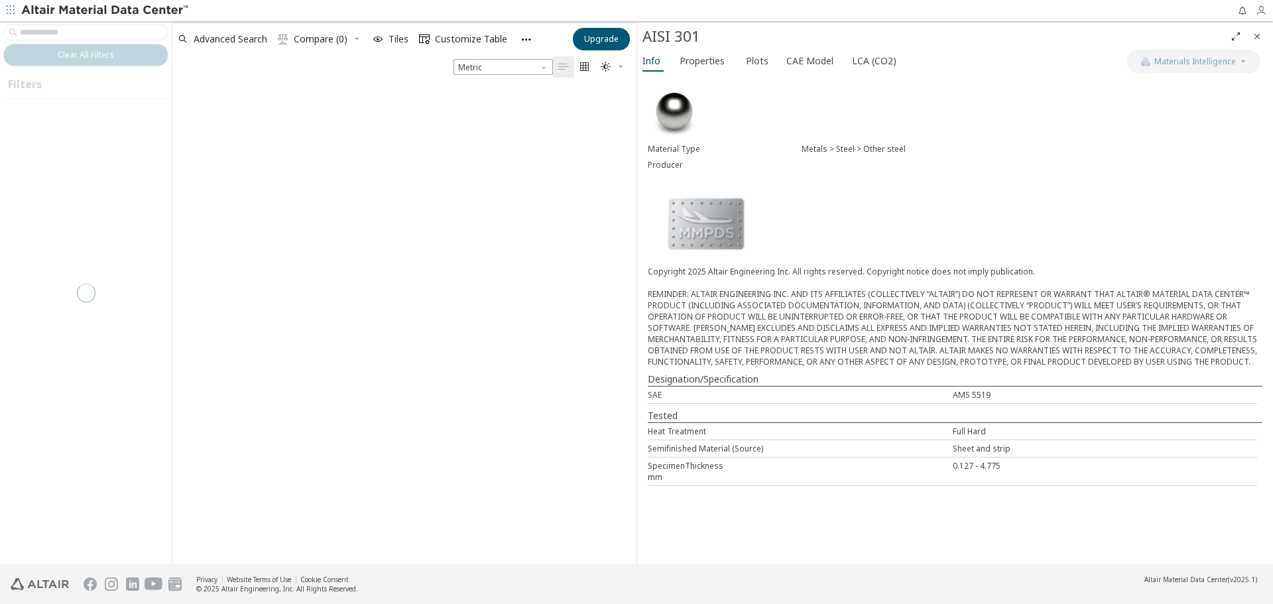
click at [1266, 11] on icon "button" at bounding box center [1261, 10] width 11 height 11
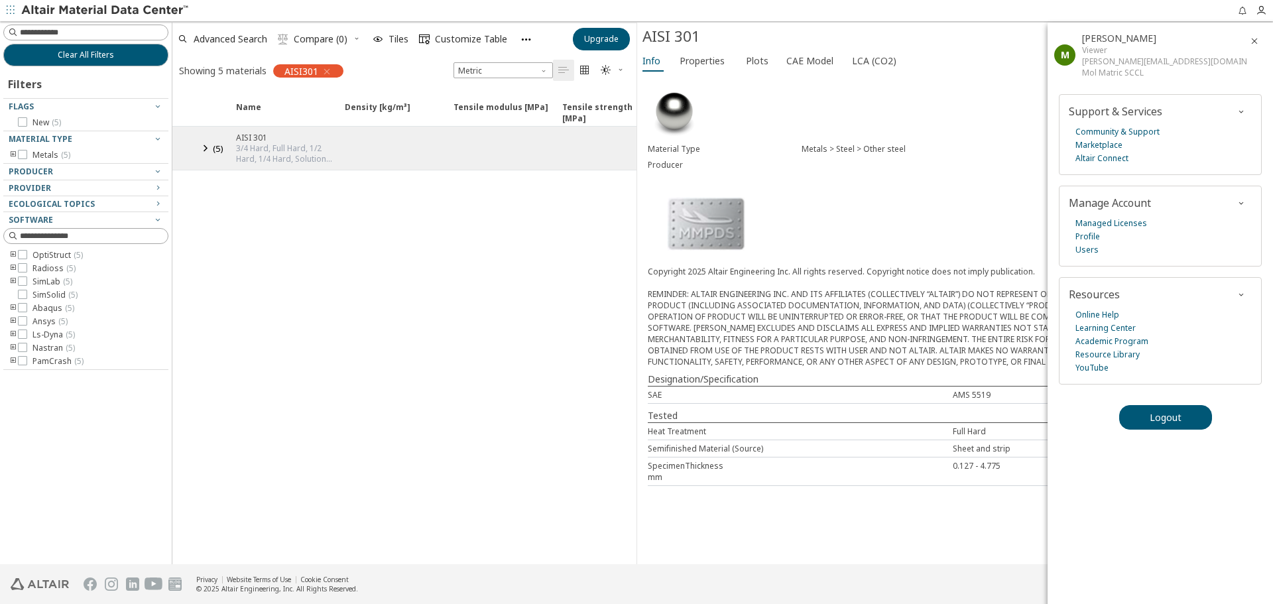
click at [1253, 38] on icon "button" at bounding box center [1254, 41] width 11 height 11
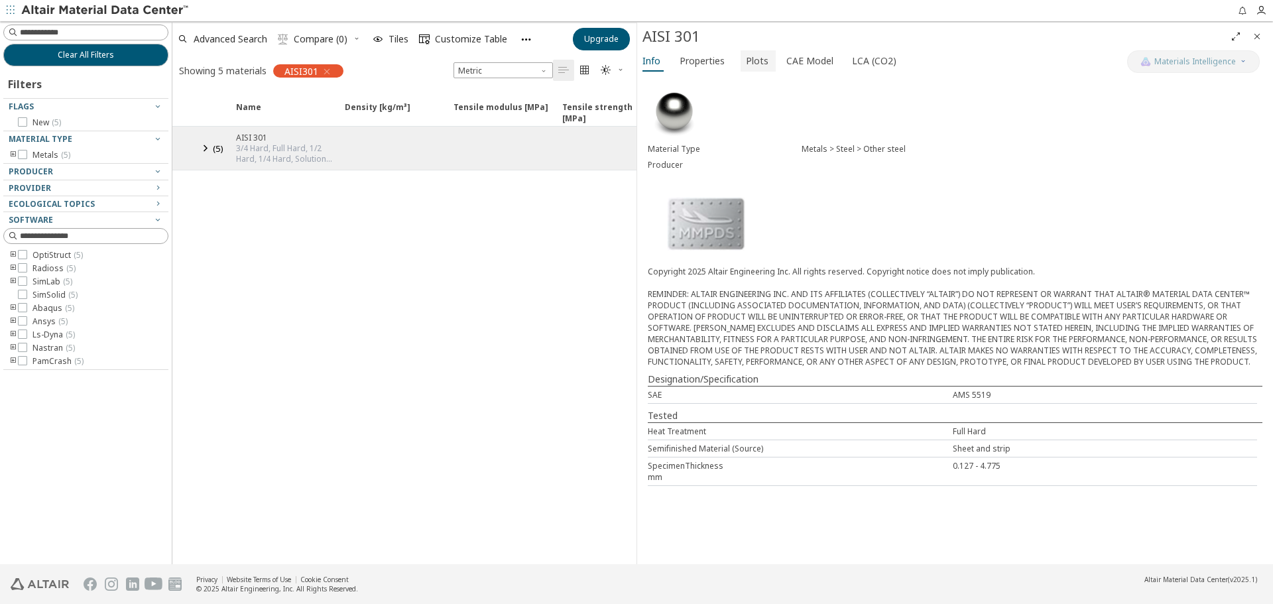
click at [752, 66] on span "Plots" at bounding box center [757, 60] width 23 height 21
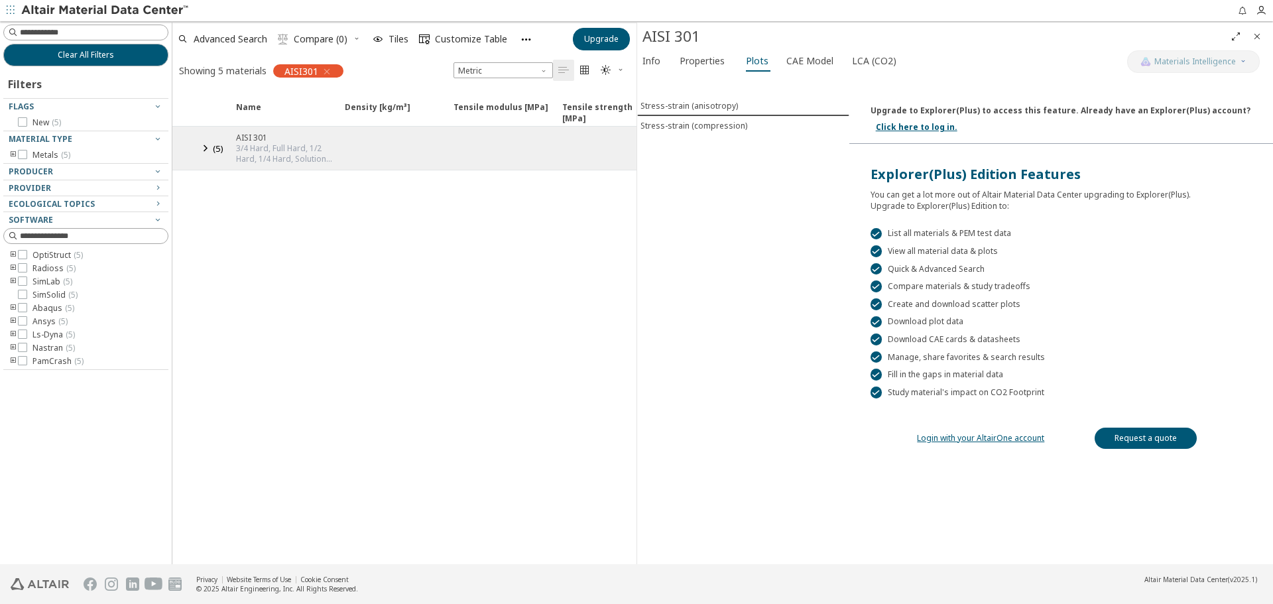
scroll to position [54, 0]
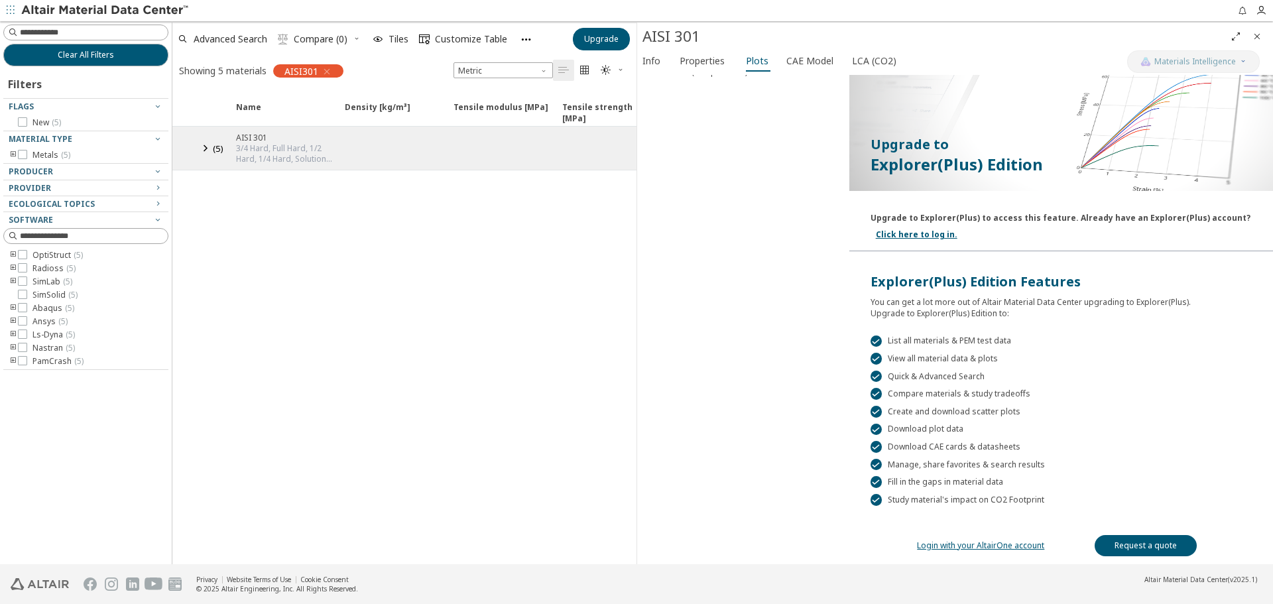
click at [913, 451] on div " Download CAE cards & datasheets" at bounding box center [1061, 447] width 381 height 12
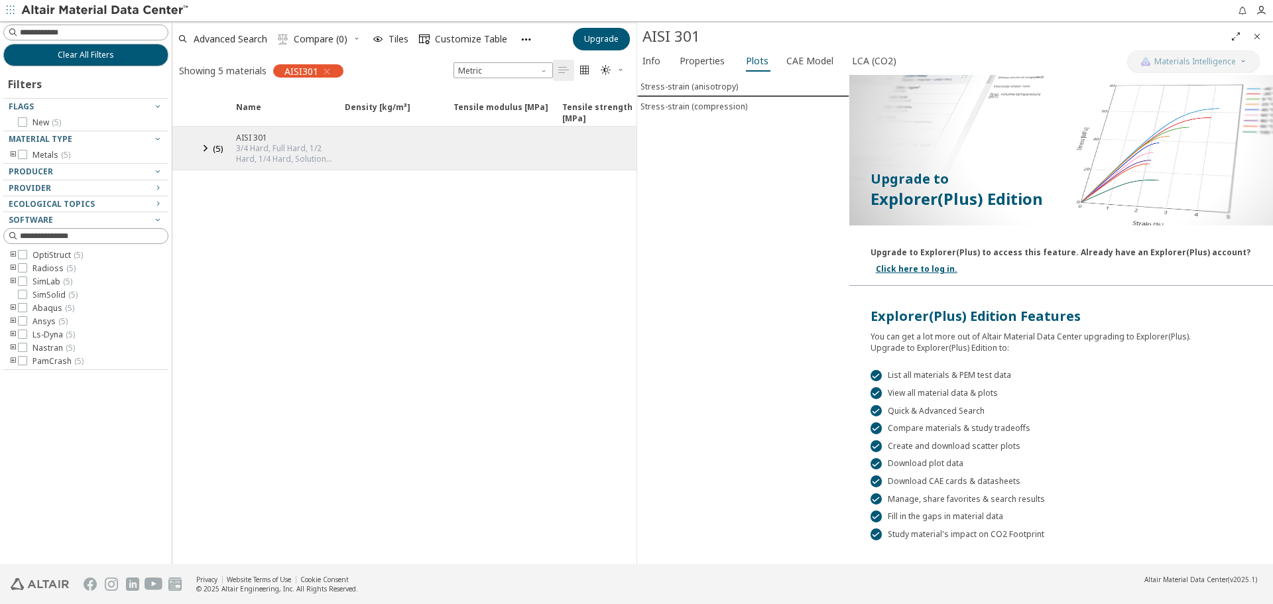
scroll to position [0, 0]
